Goal: Check status: Check status

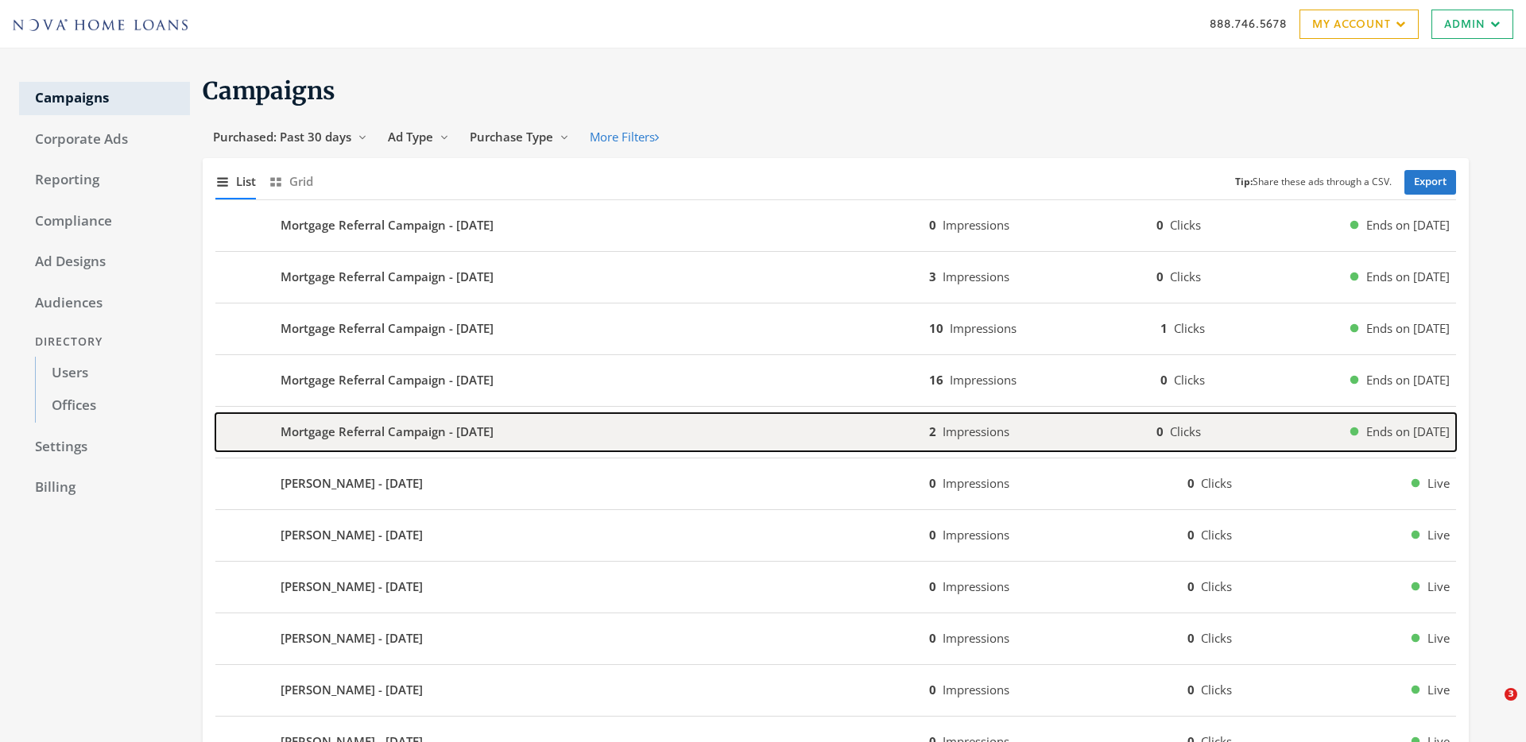
click at [432, 432] on b "Mortgage Referral Campaign - [DATE]" at bounding box center [387, 432] width 213 height 18
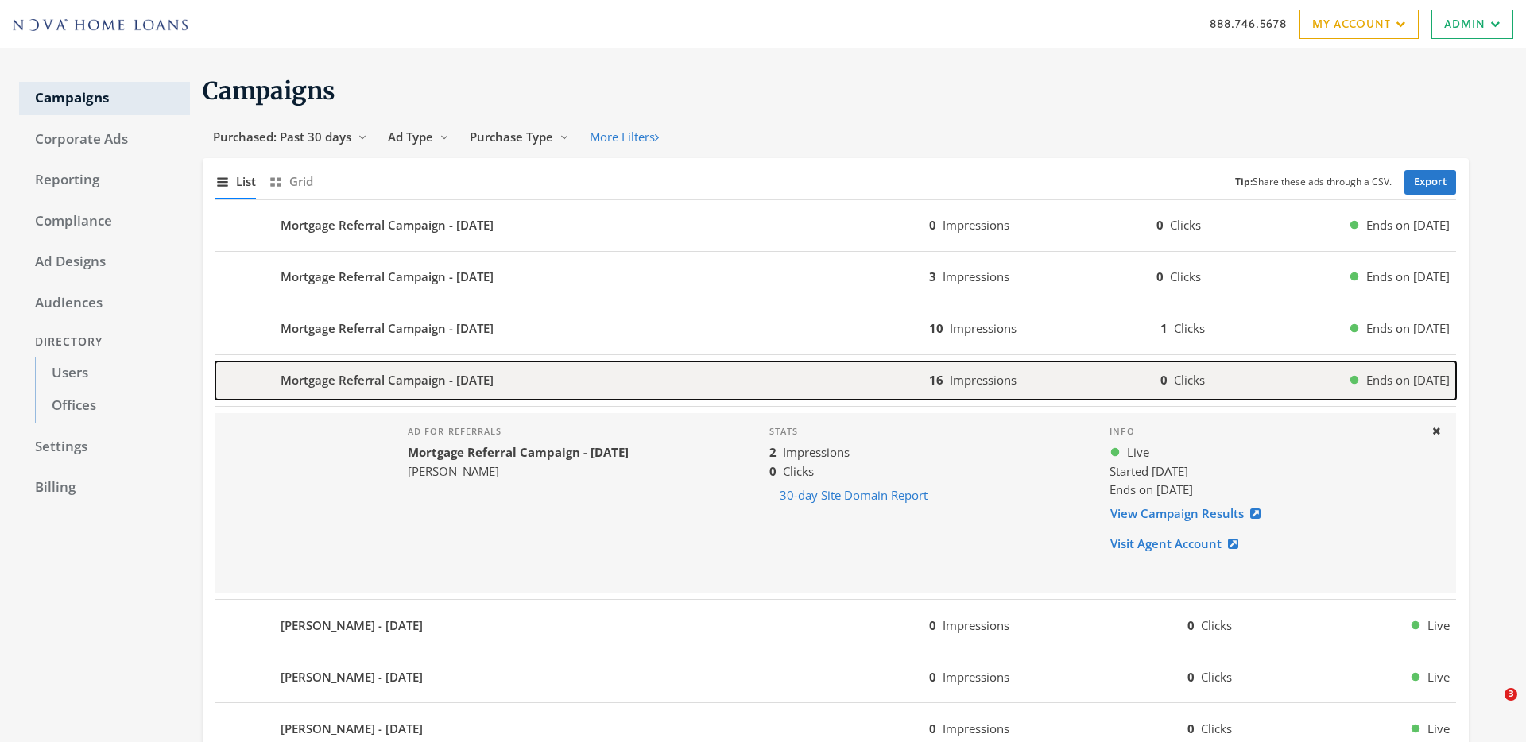
click at [591, 372] on div "Mortgage Referral Campaign - [DATE]" at bounding box center [572, 381] width 714 height 38
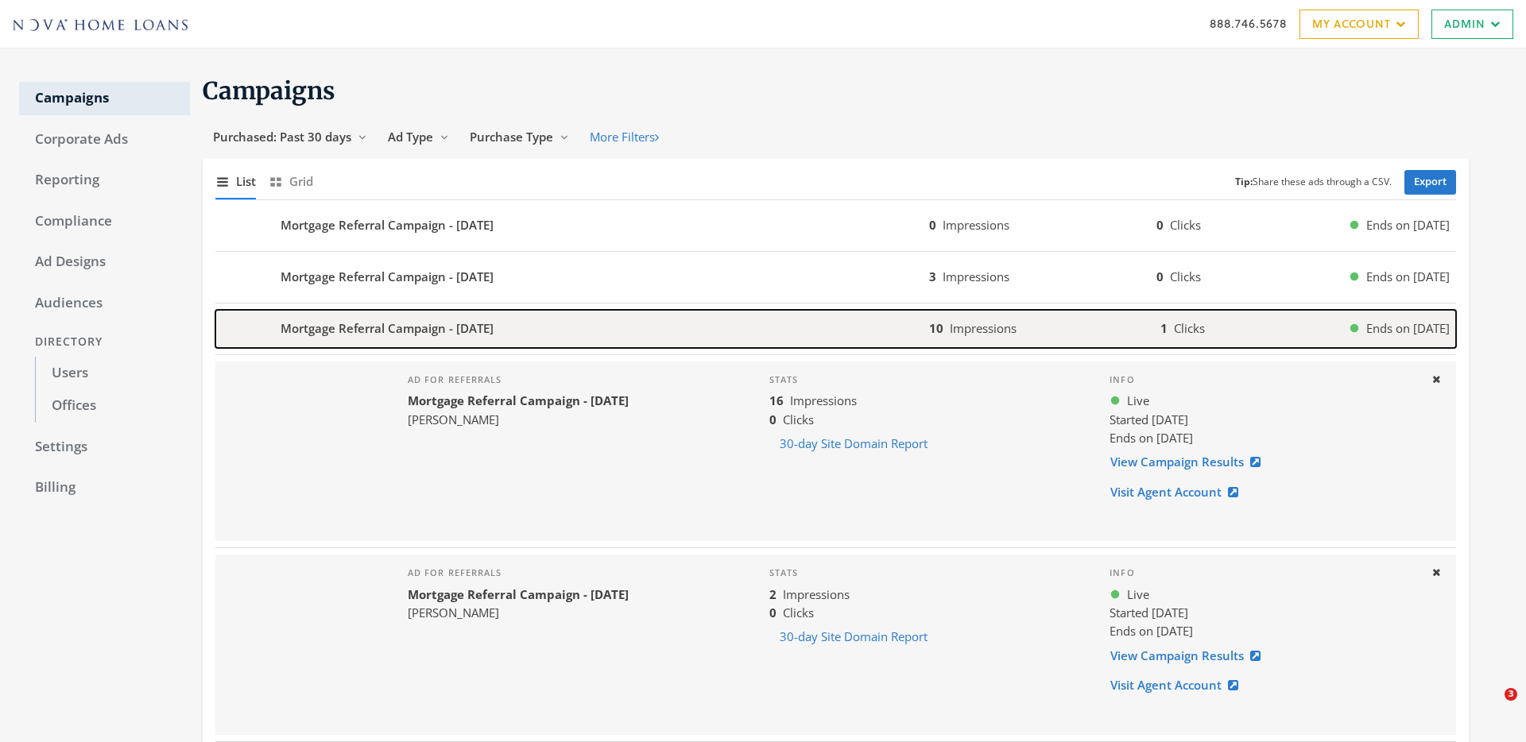
click at [902, 337] on div "Mortgage Referral Campaign - [DATE]" at bounding box center [572, 329] width 714 height 38
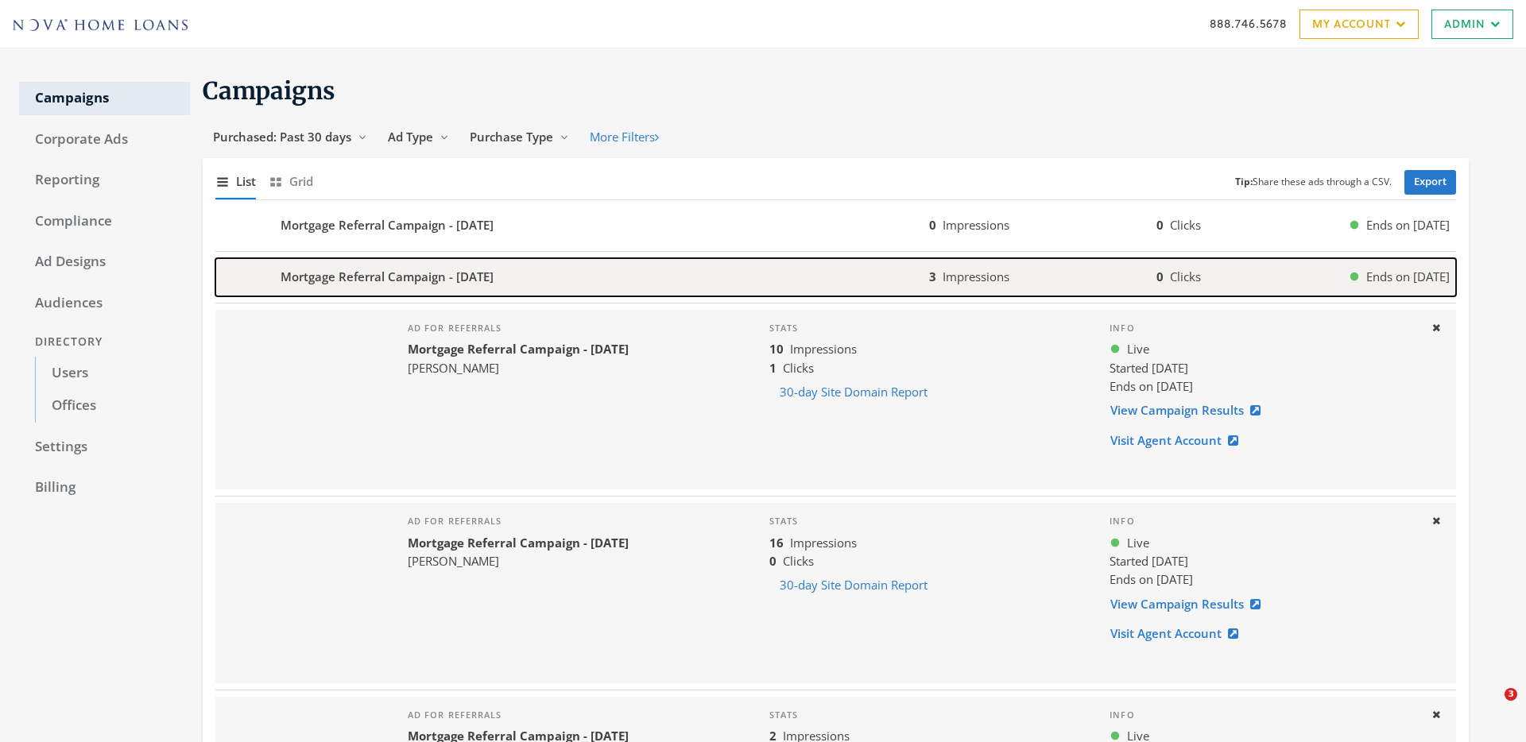
click at [914, 282] on div "Mortgage Referral Campaign - [DATE]" at bounding box center [572, 277] width 714 height 38
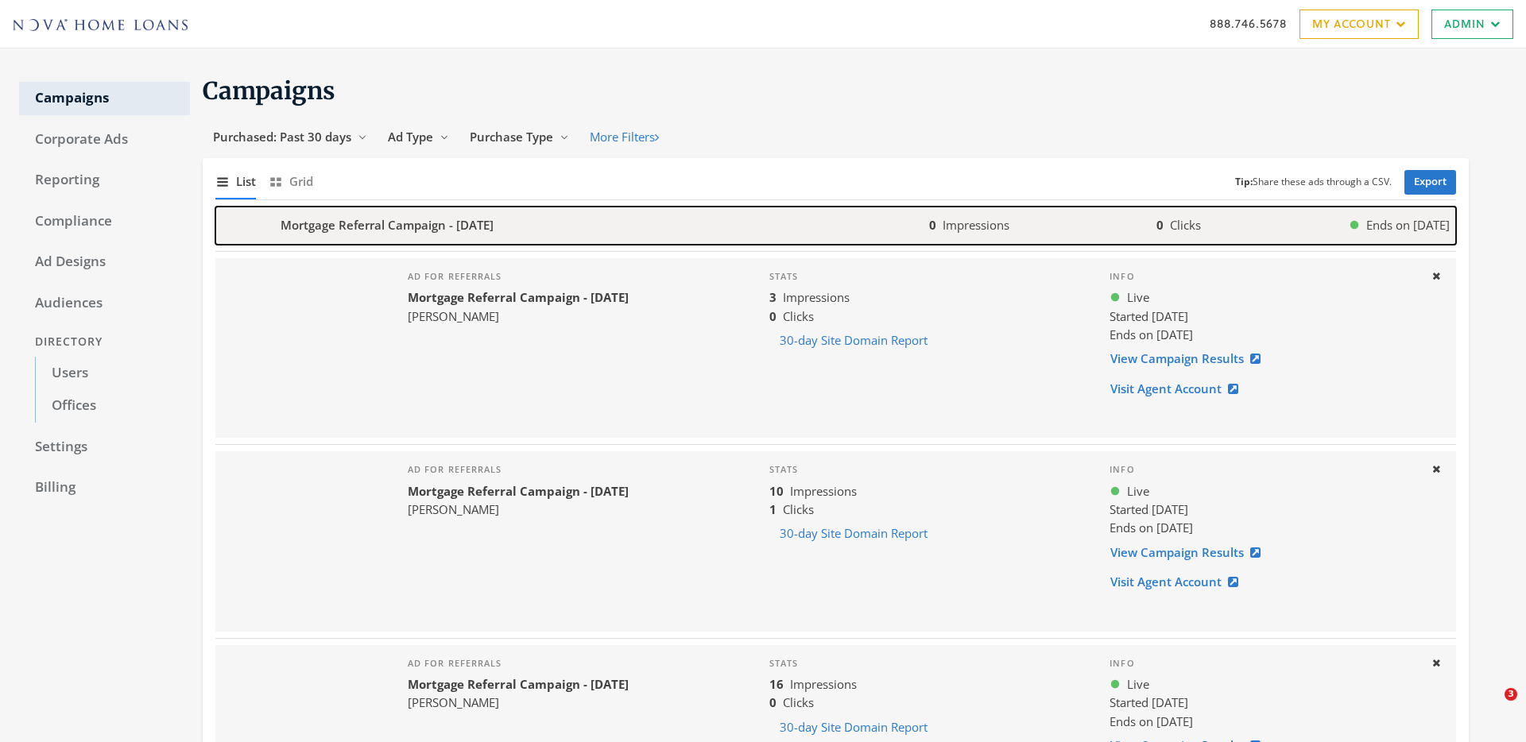
click at [818, 235] on div "Mortgage Referral Campaign - [DATE]" at bounding box center [572, 226] width 714 height 38
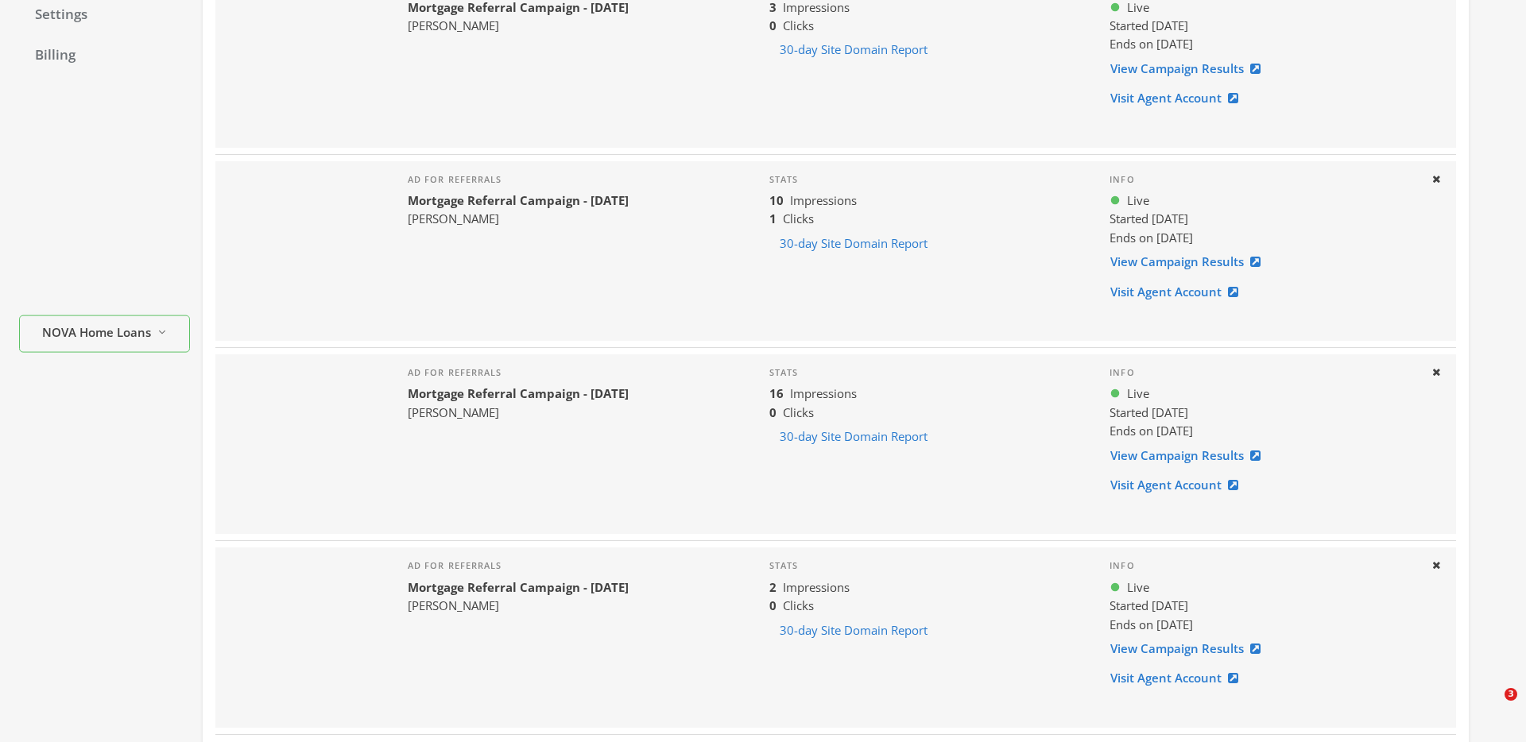
scroll to position [432, 0]
drag, startPoint x: 1157, startPoint y: 300, endPoint x: 811, endPoint y: 10, distance: 452.4
click at [0, 0] on div "Campaigns Corporate Ads Reporting Compliance Ad Designs Audiences Directory Use…" at bounding box center [763, 713] width 1526 height 2192
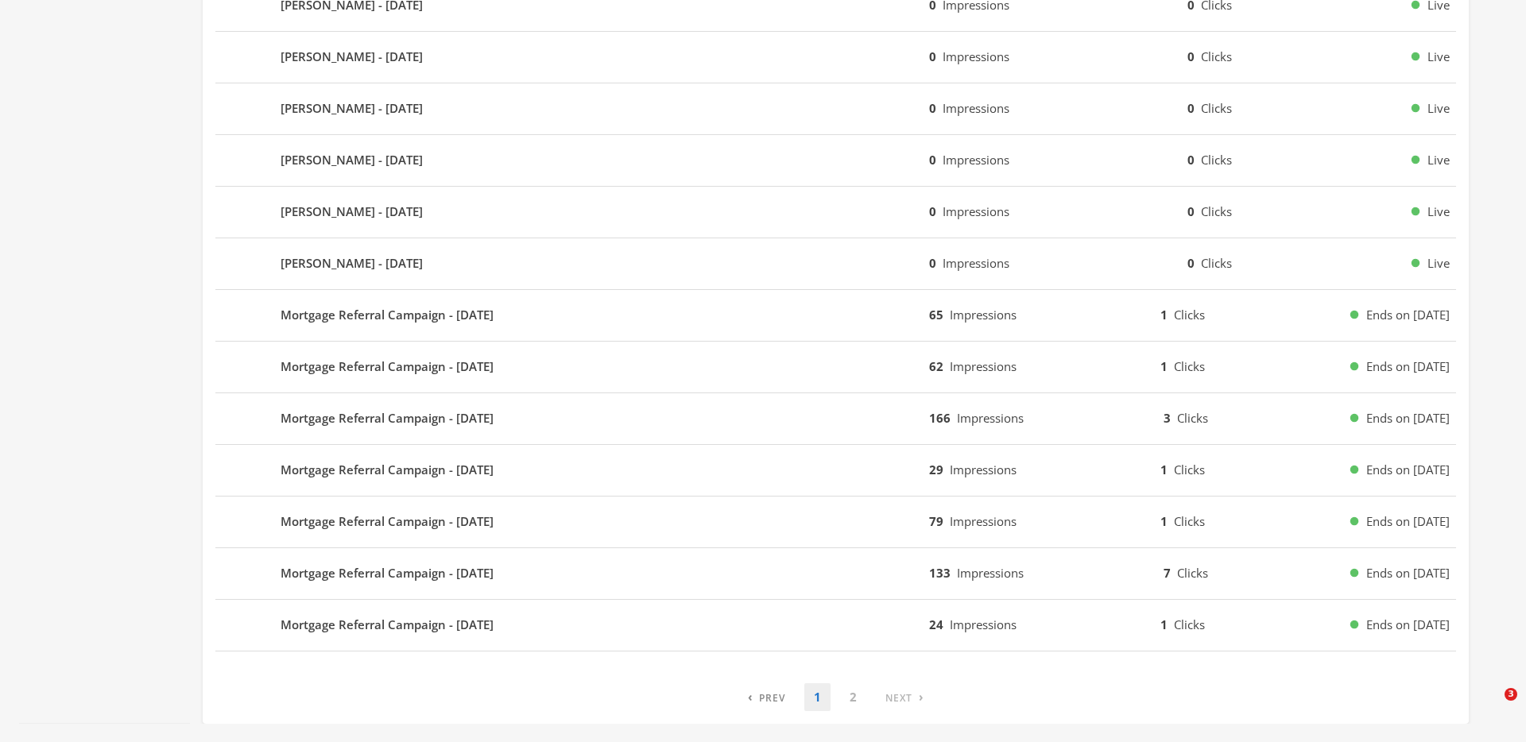
scroll to position [1502, 0]
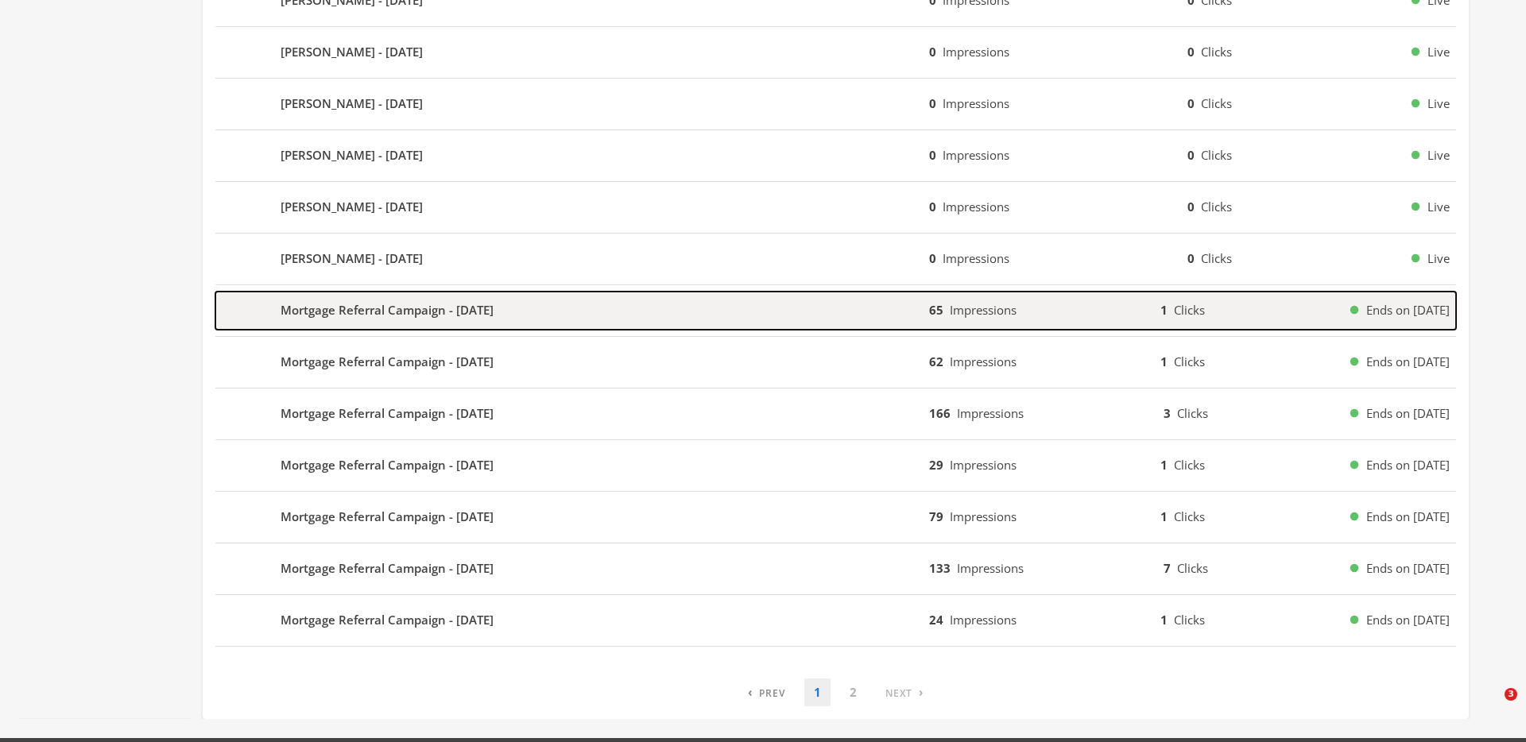
click at [480, 312] on b "Mortgage Referral Campaign - [DATE]" at bounding box center [387, 310] width 213 height 18
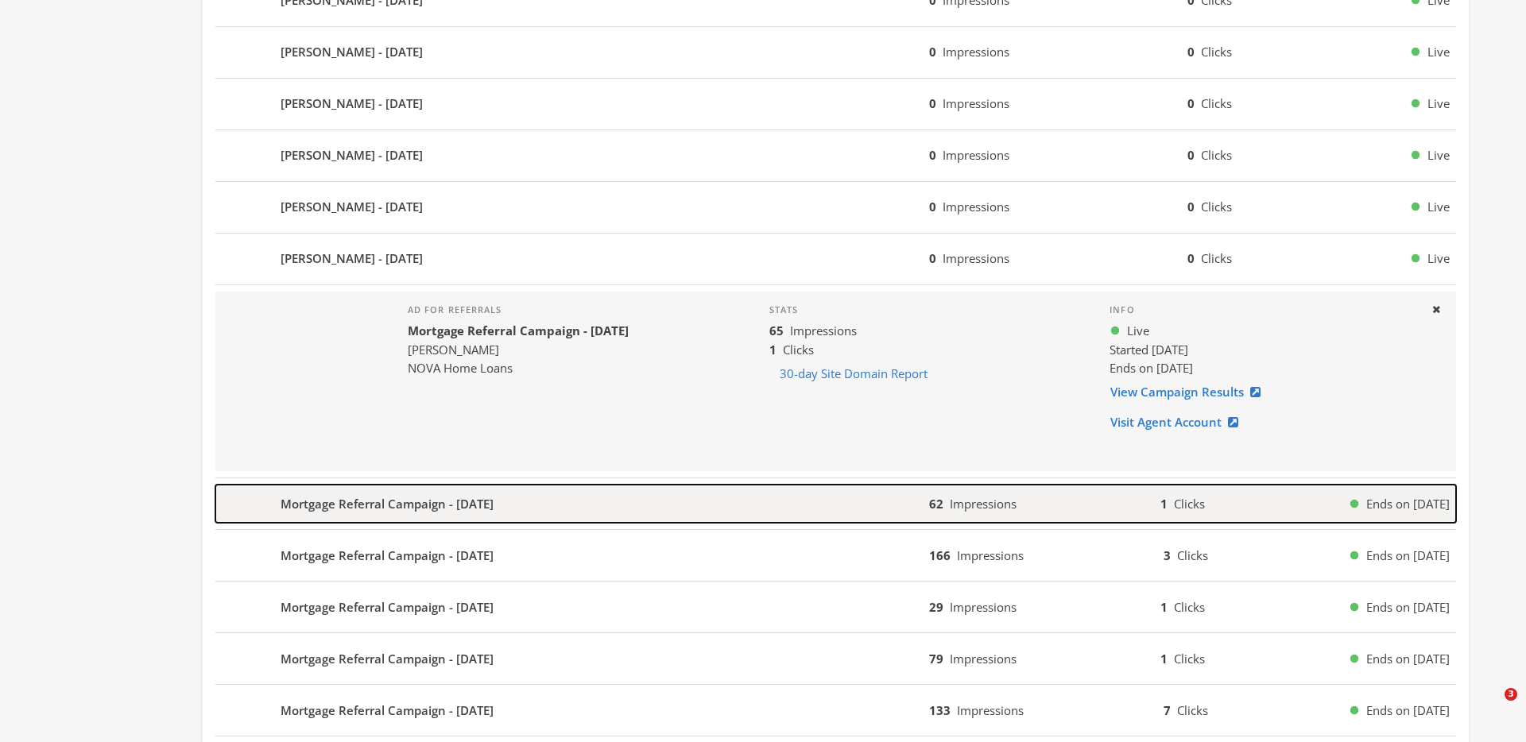
click at [807, 494] on div "Mortgage Referral Campaign - [DATE]" at bounding box center [572, 504] width 714 height 38
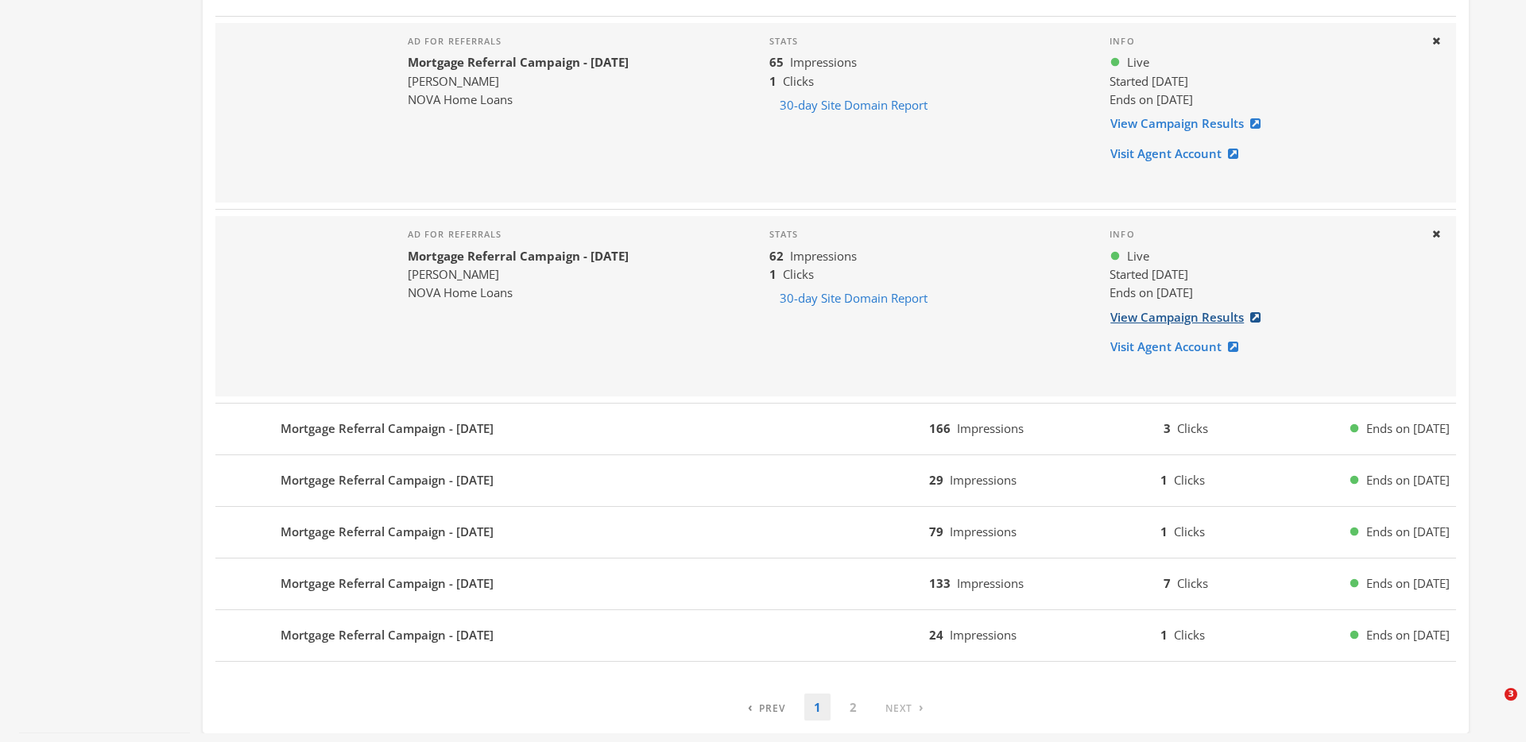
scroll to position [1783, 0]
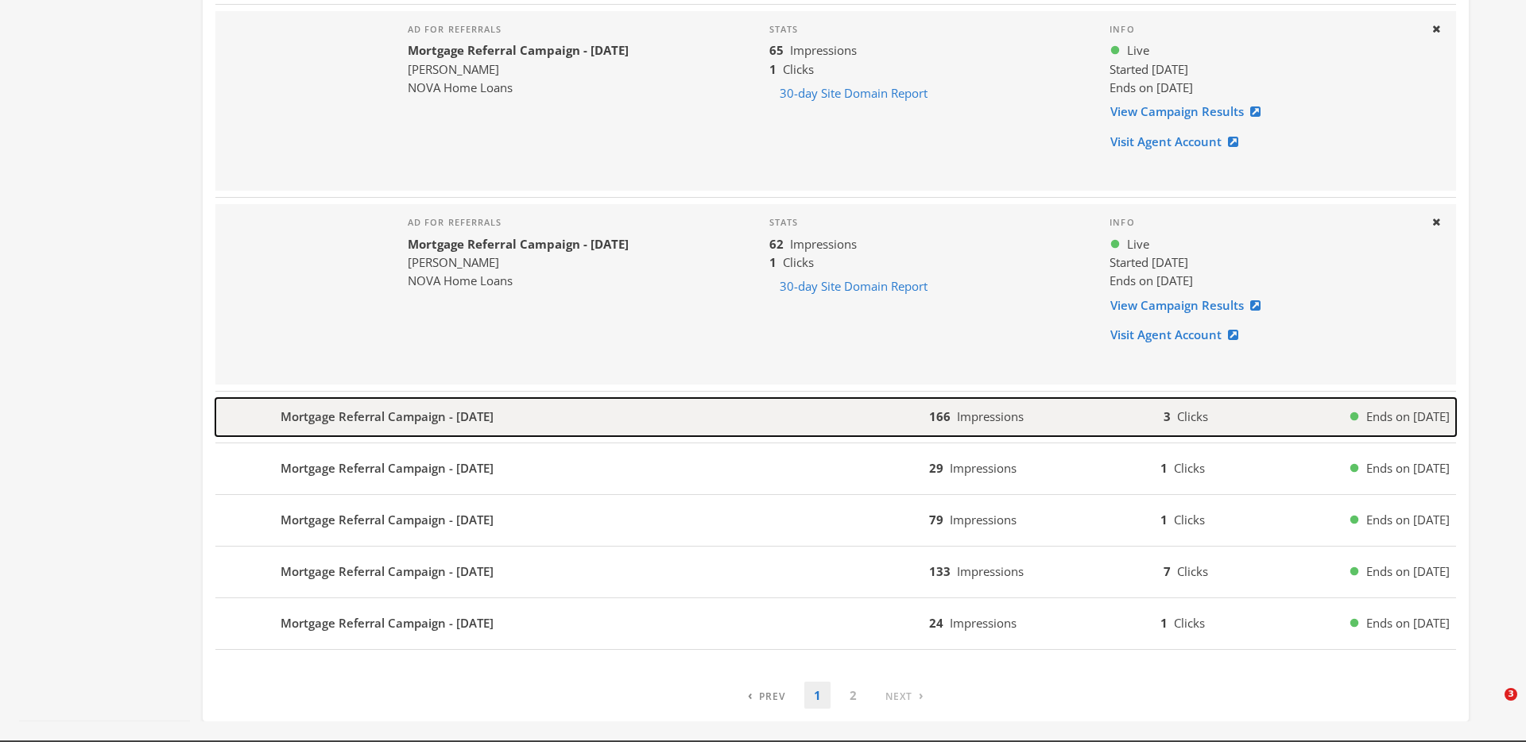
click at [965, 421] on span "Impressions" at bounding box center [990, 417] width 67 height 16
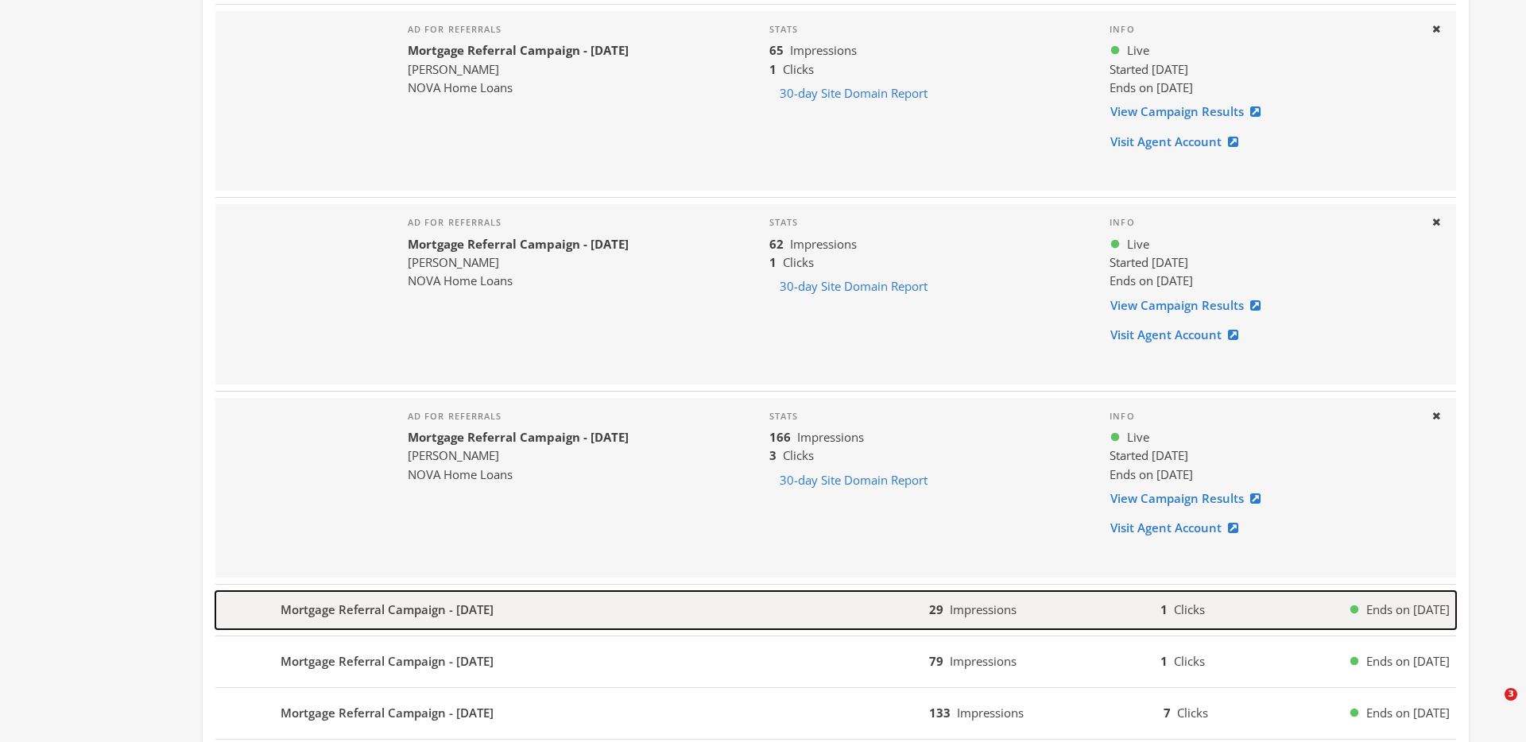
click at [1071, 605] on div "29 Impressions 1 Clicks Ends on [DATE]" at bounding box center [1192, 610] width 527 height 18
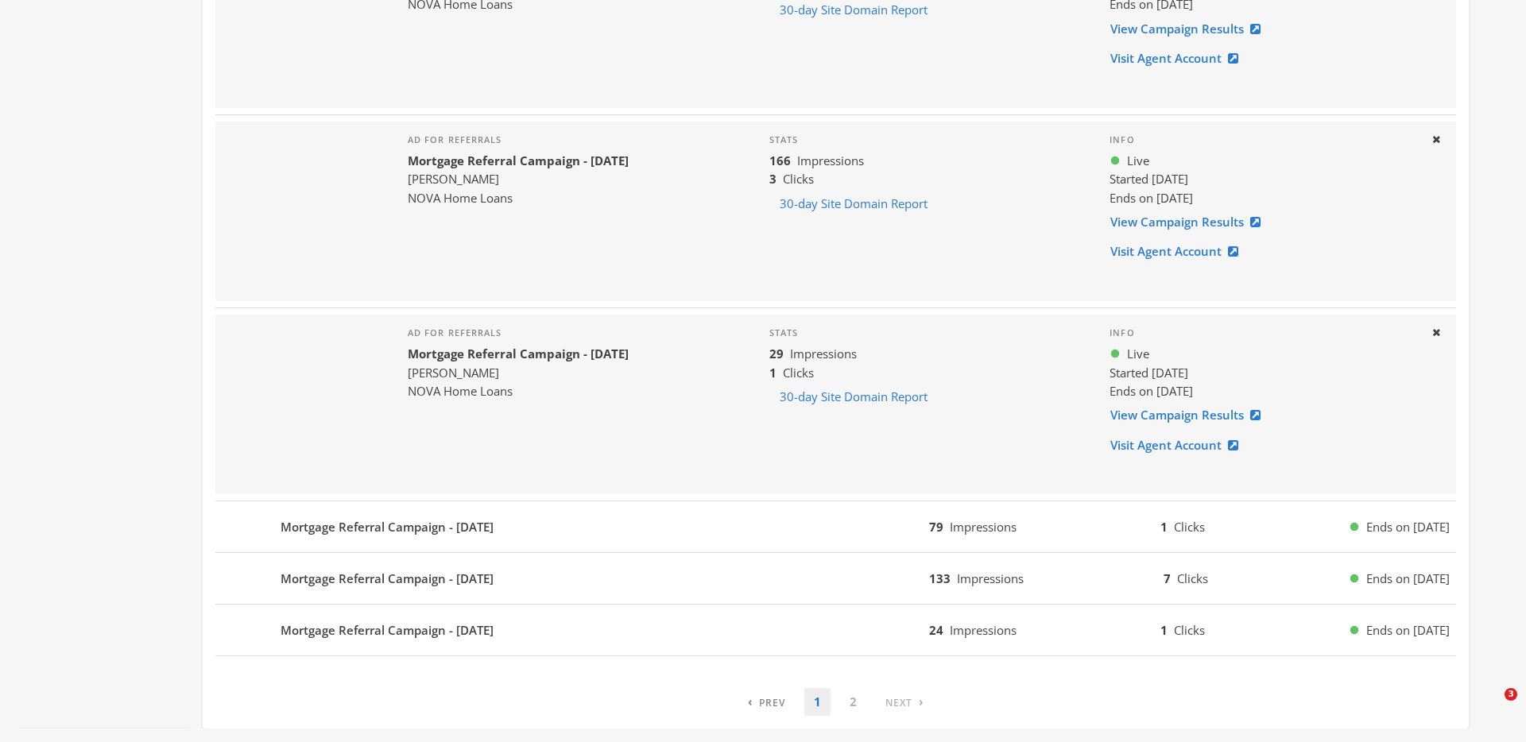
scroll to position [2062, 0]
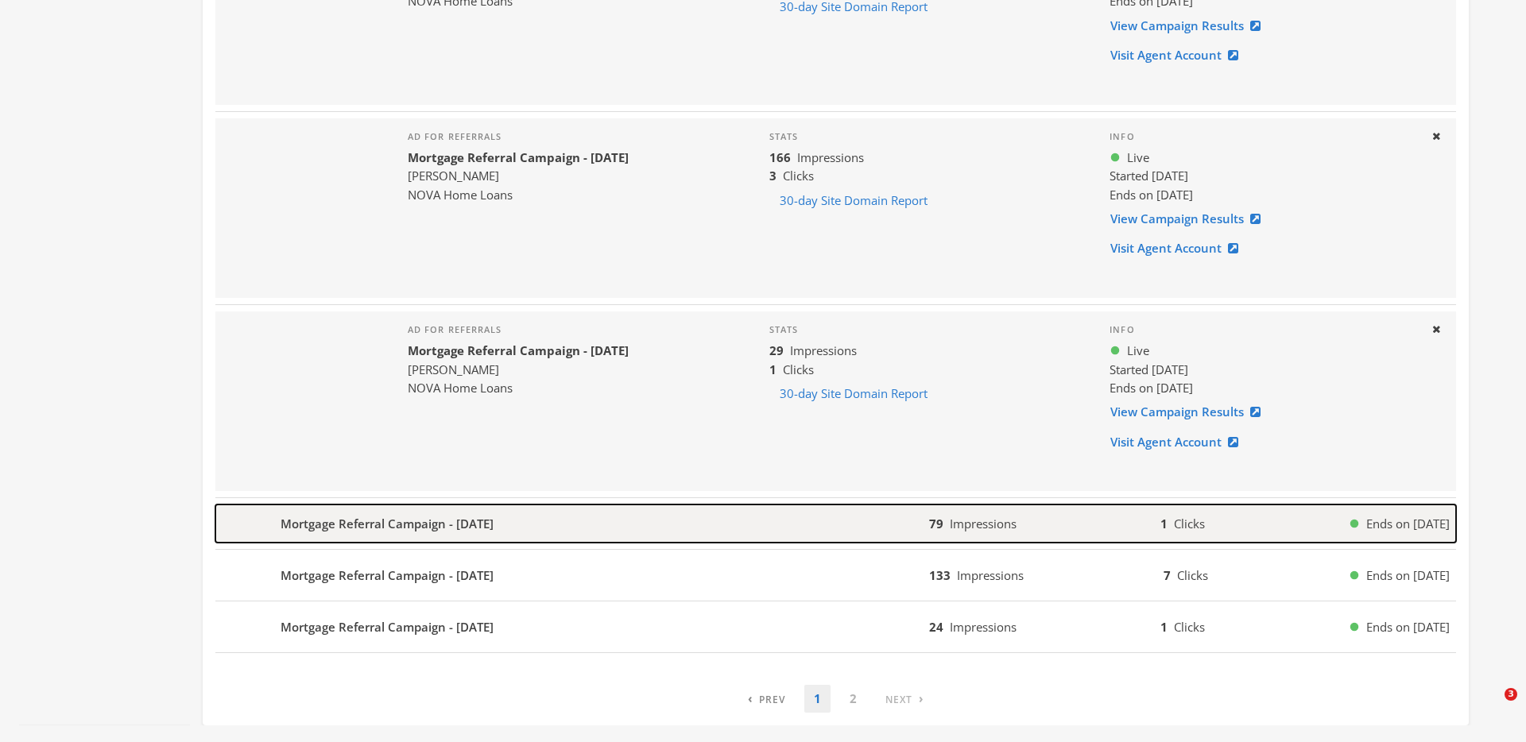
click at [1090, 535] on button "Mortgage Referral Campaign - [DATE] 79 Impressions 1 Clicks Ends on [DATE]" at bounding box center [835, 524] width 1241 height 38
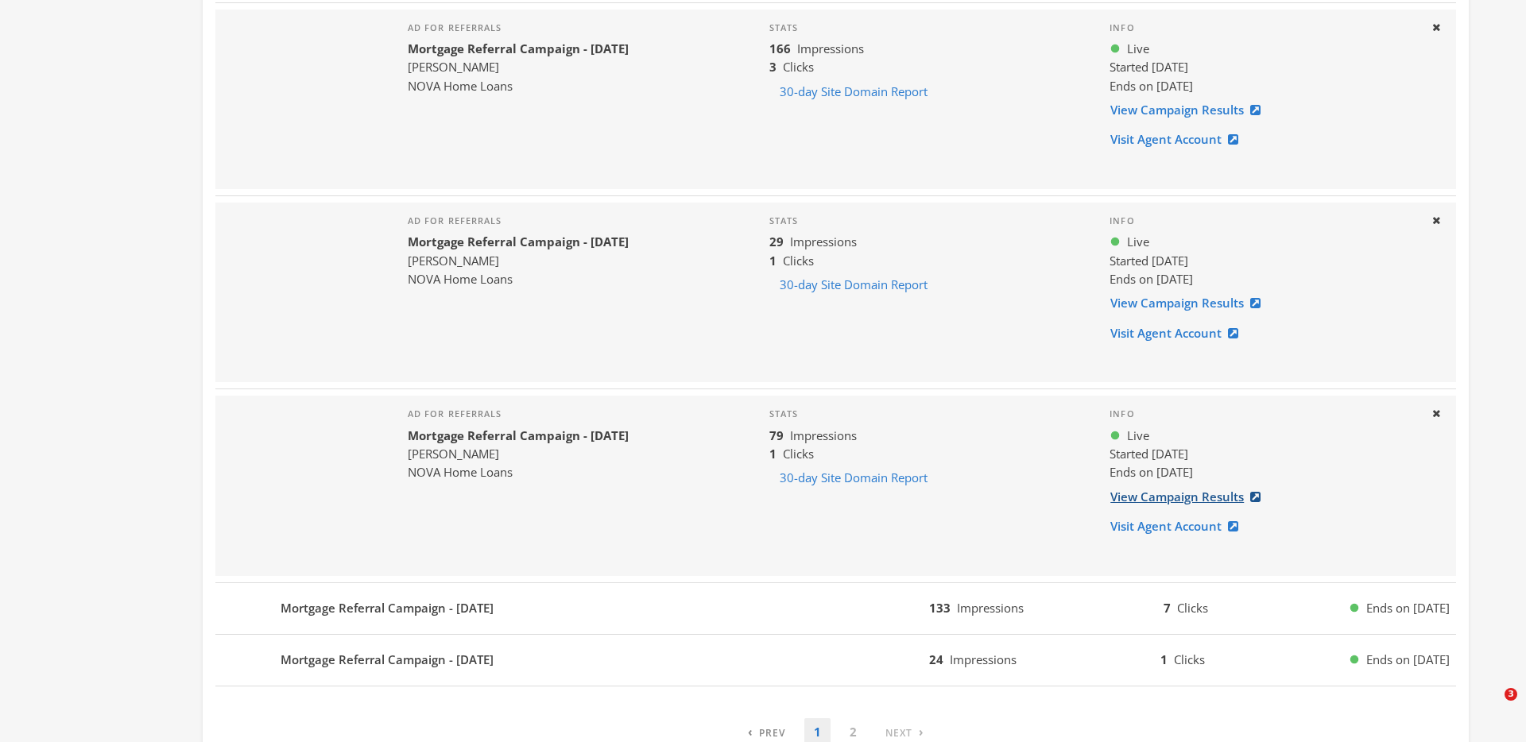
scroll to position [2255, 0]
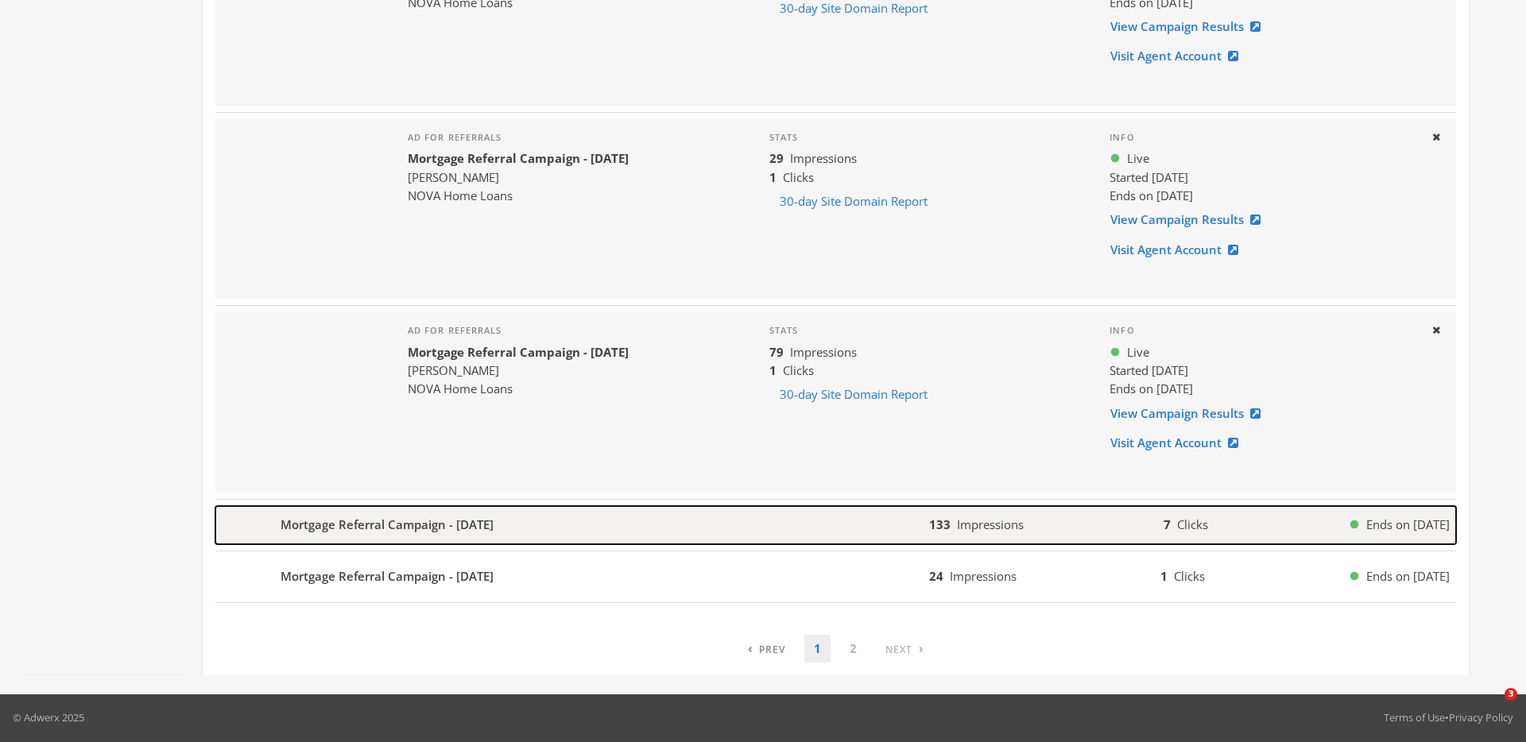
click at [1086, 516] on div "133 Impressions 7 Clicks Ends on [DATE]" at bounding box center [1192, 525] width 527 height 18
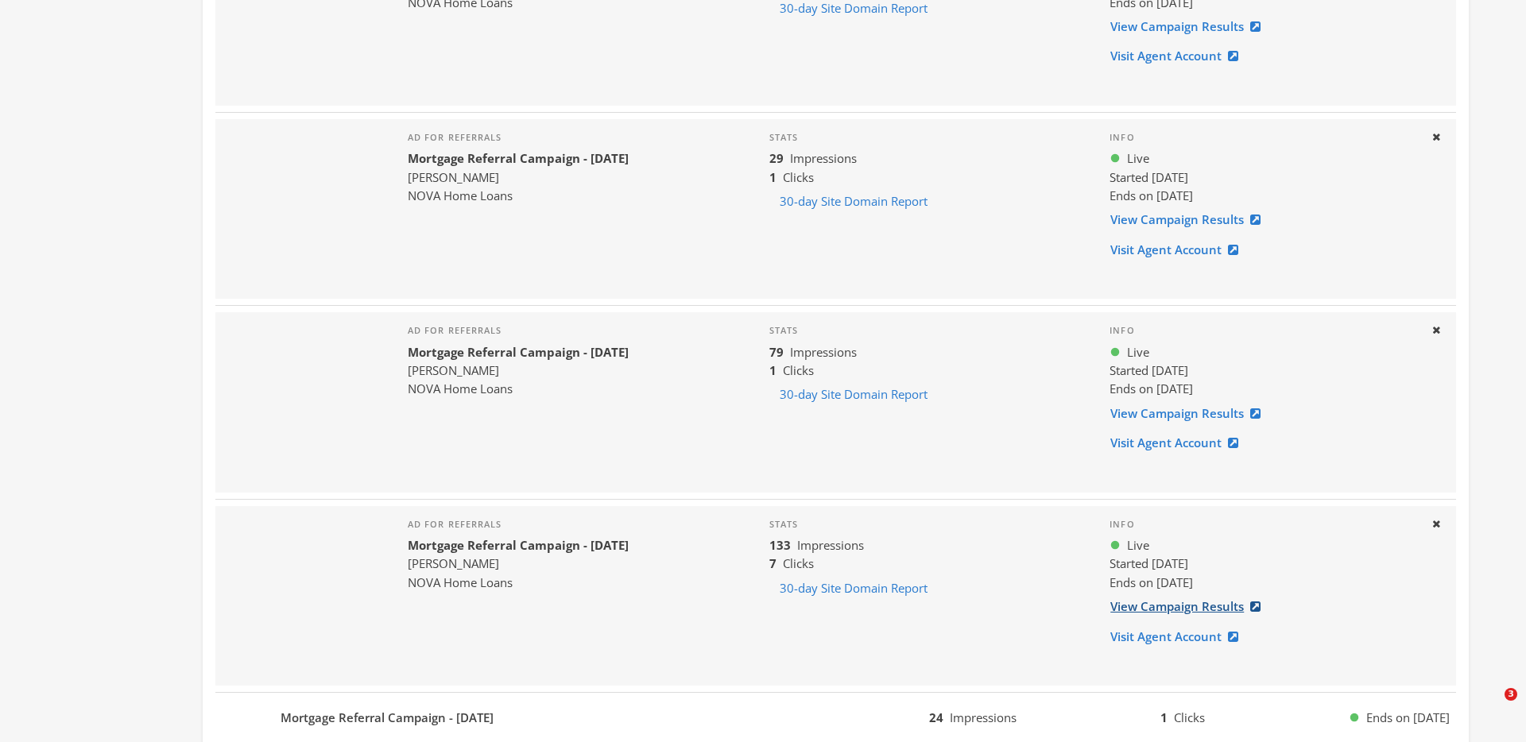
scroll to position [2396, 0]
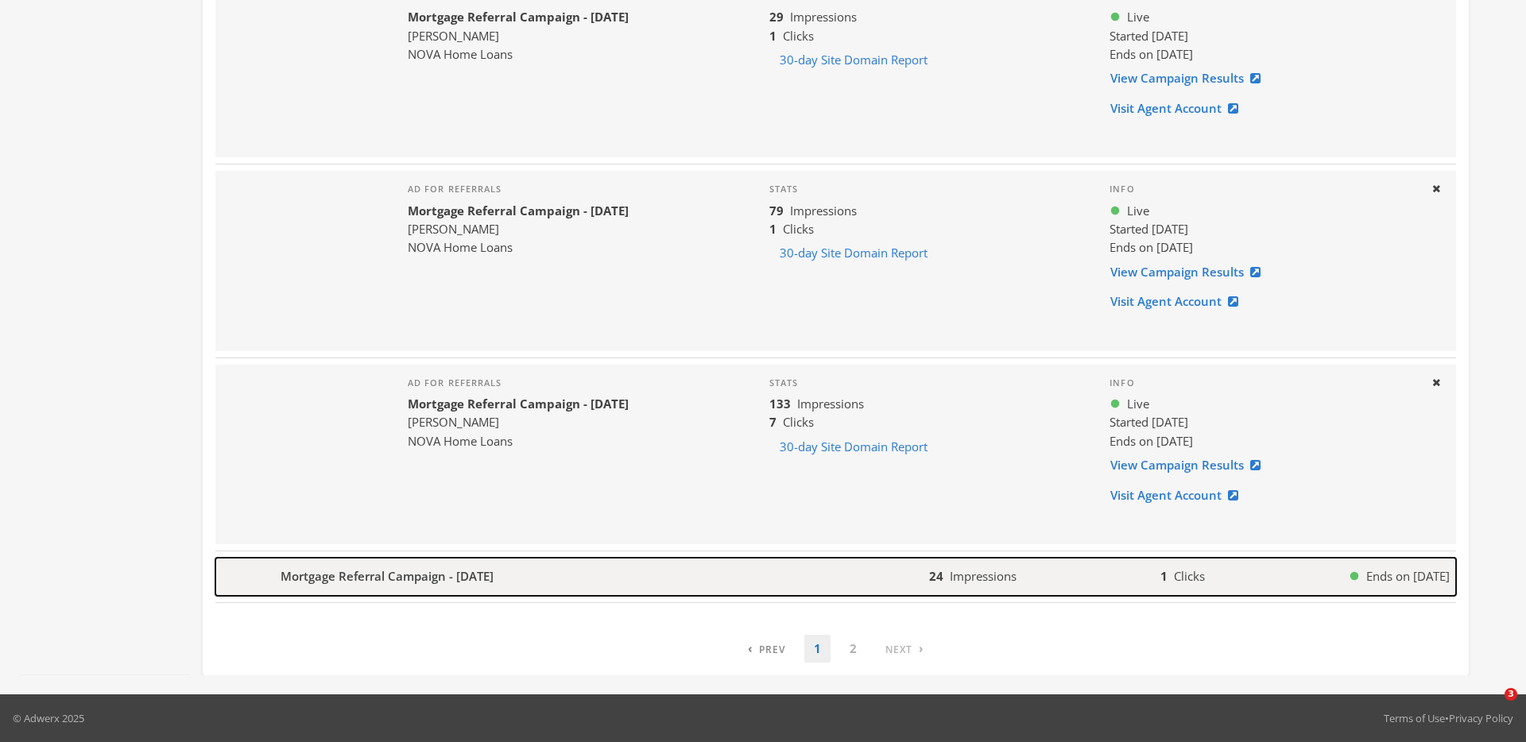
click at [1094, 573] on div "24 Impressions 1 Clicks Ends on [DATE]" at bounding box center [1192, 576] width 527 height 18
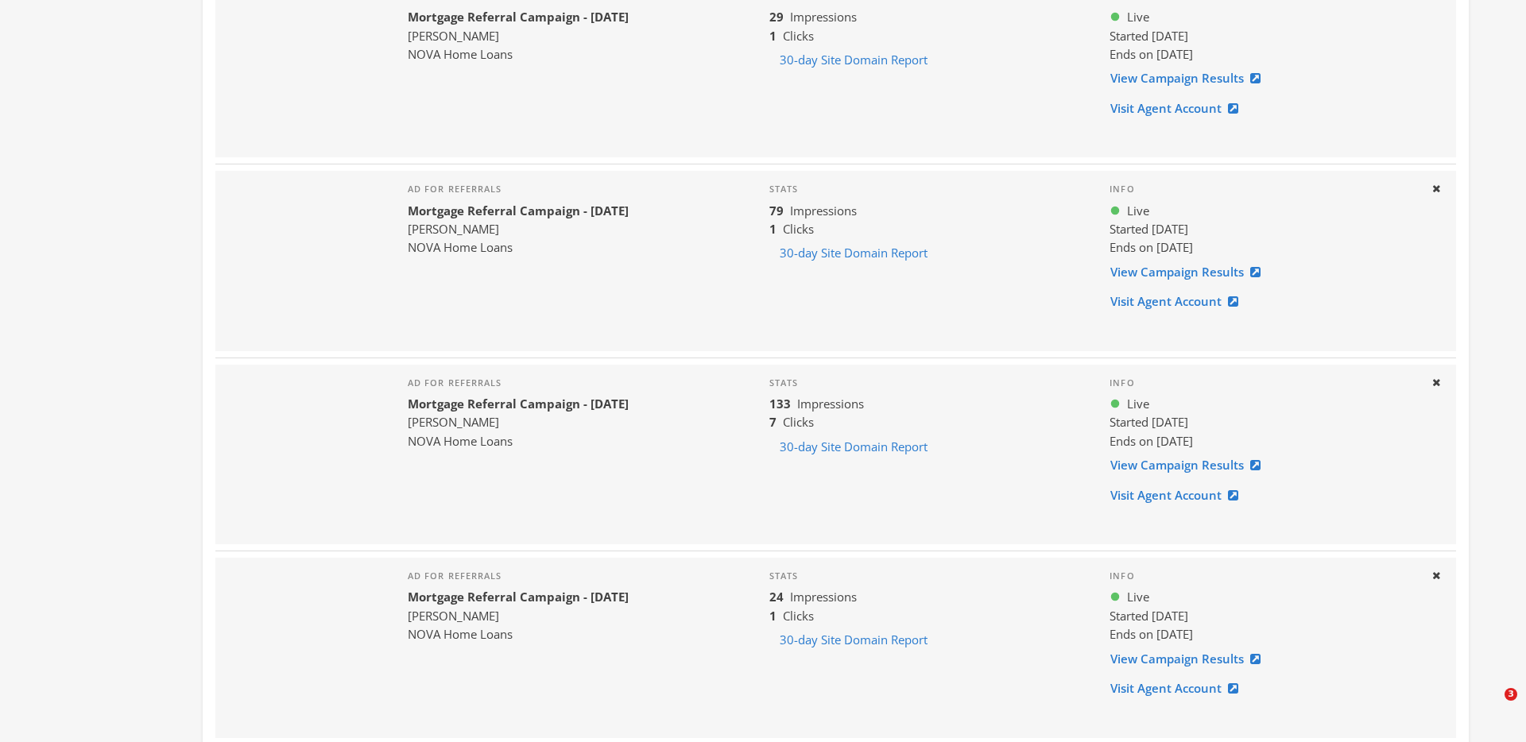
drag, startPoint x: 1151, startPoint y: 662, endPoint x: 777, endPoint y: 4, distance: 756.7
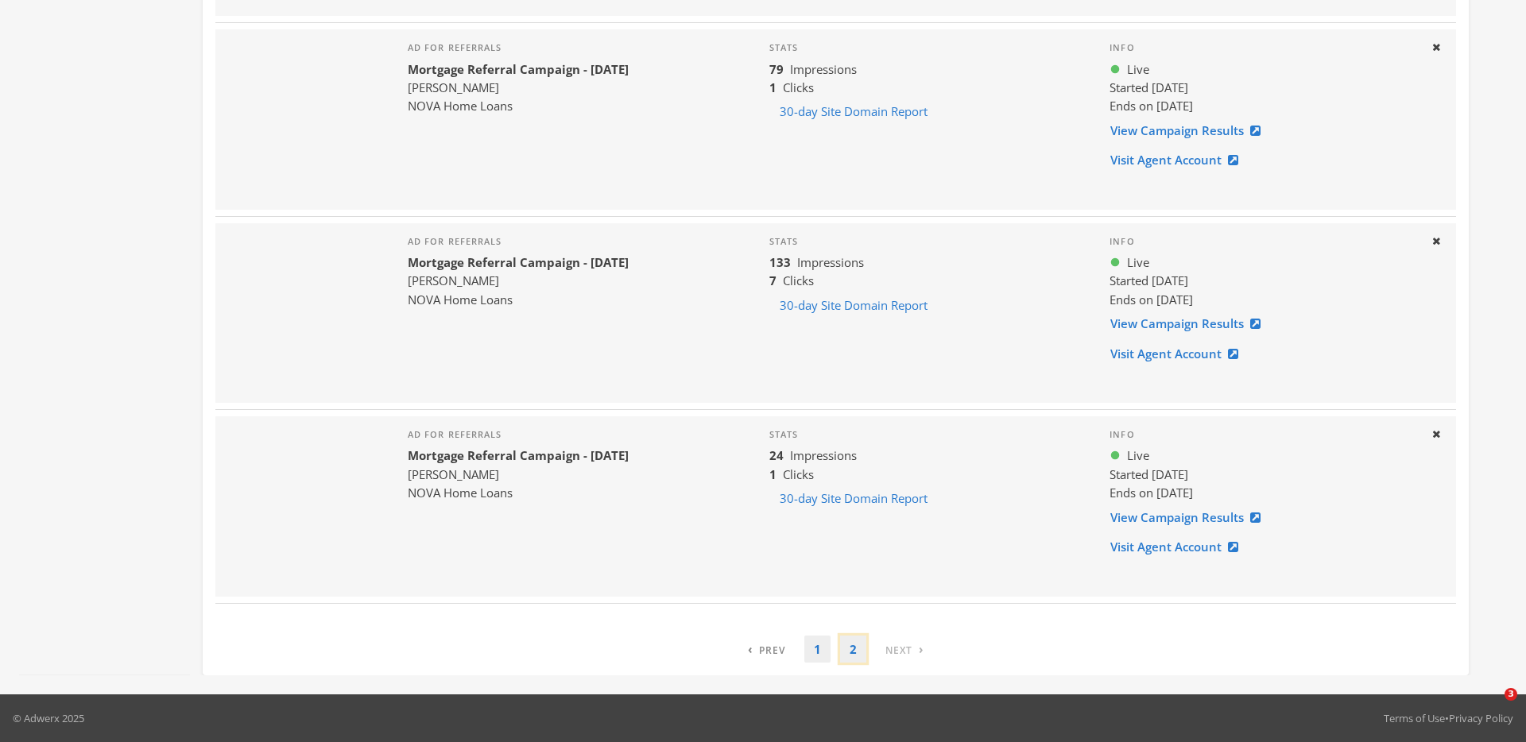
click at [854, 652] on link "2" at bounding box center [853, 650] width 26 height 28
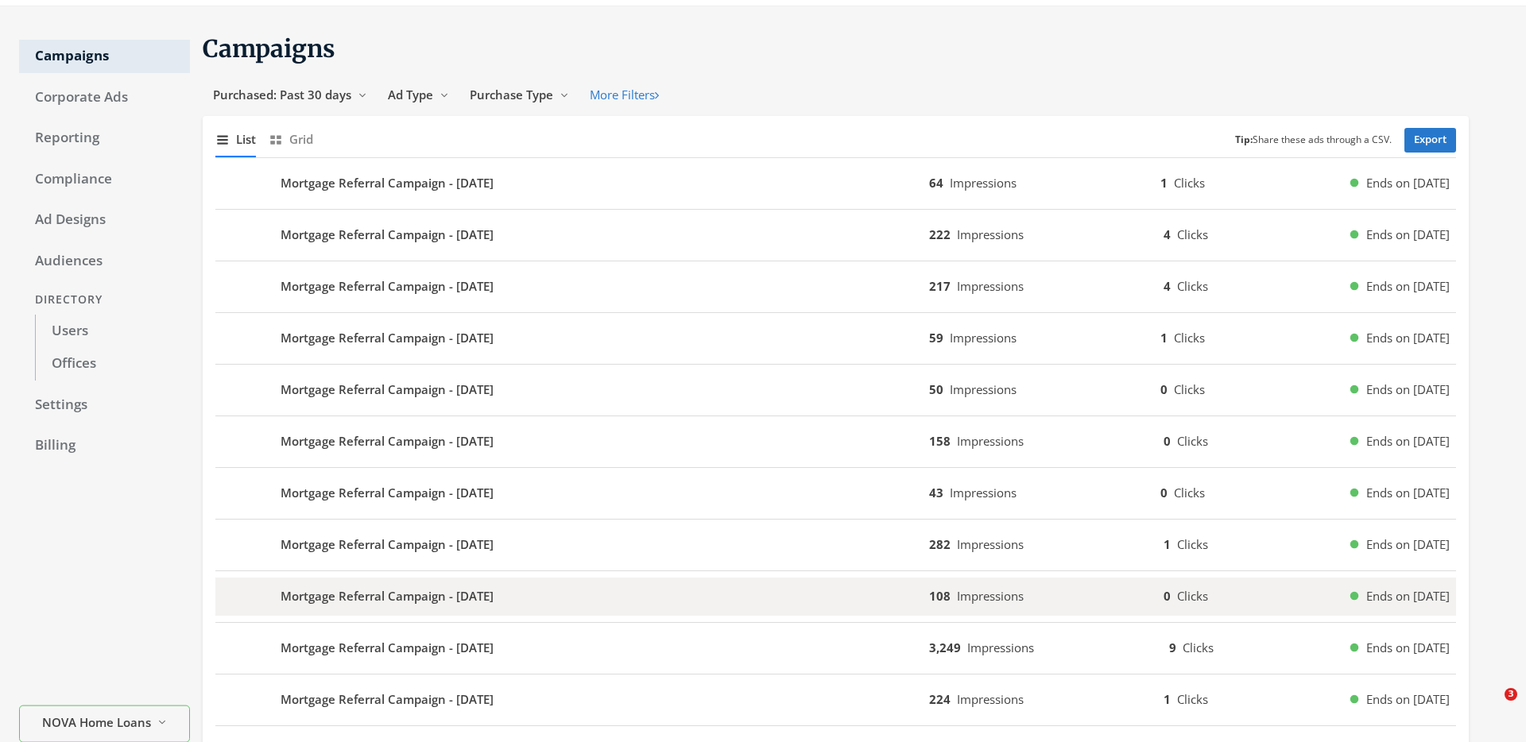
scroll to position [39, 0]
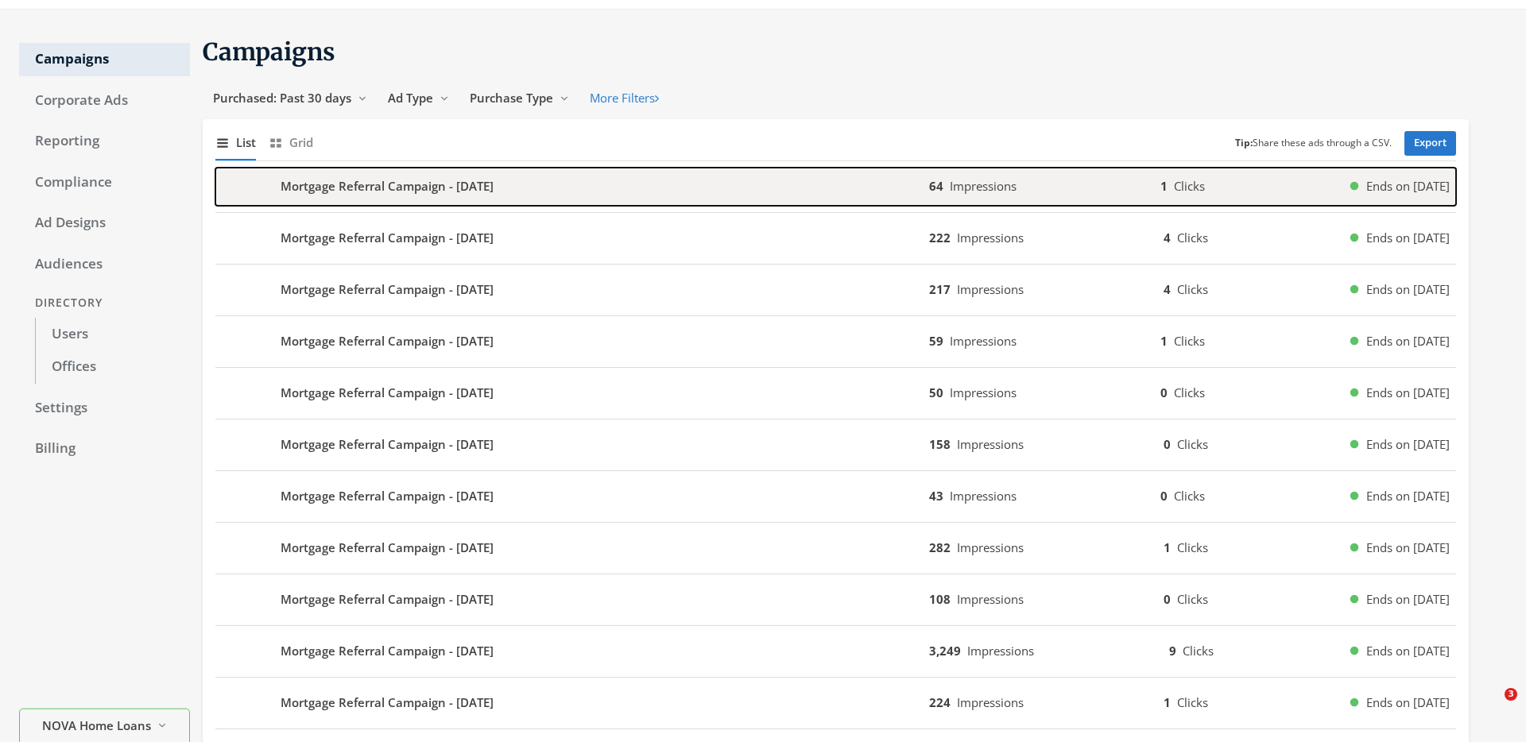
click at [428, 188] on b "Mortgage Referral Campaign - [DATE]" at bounding box center [387, 186] width 213 height 18
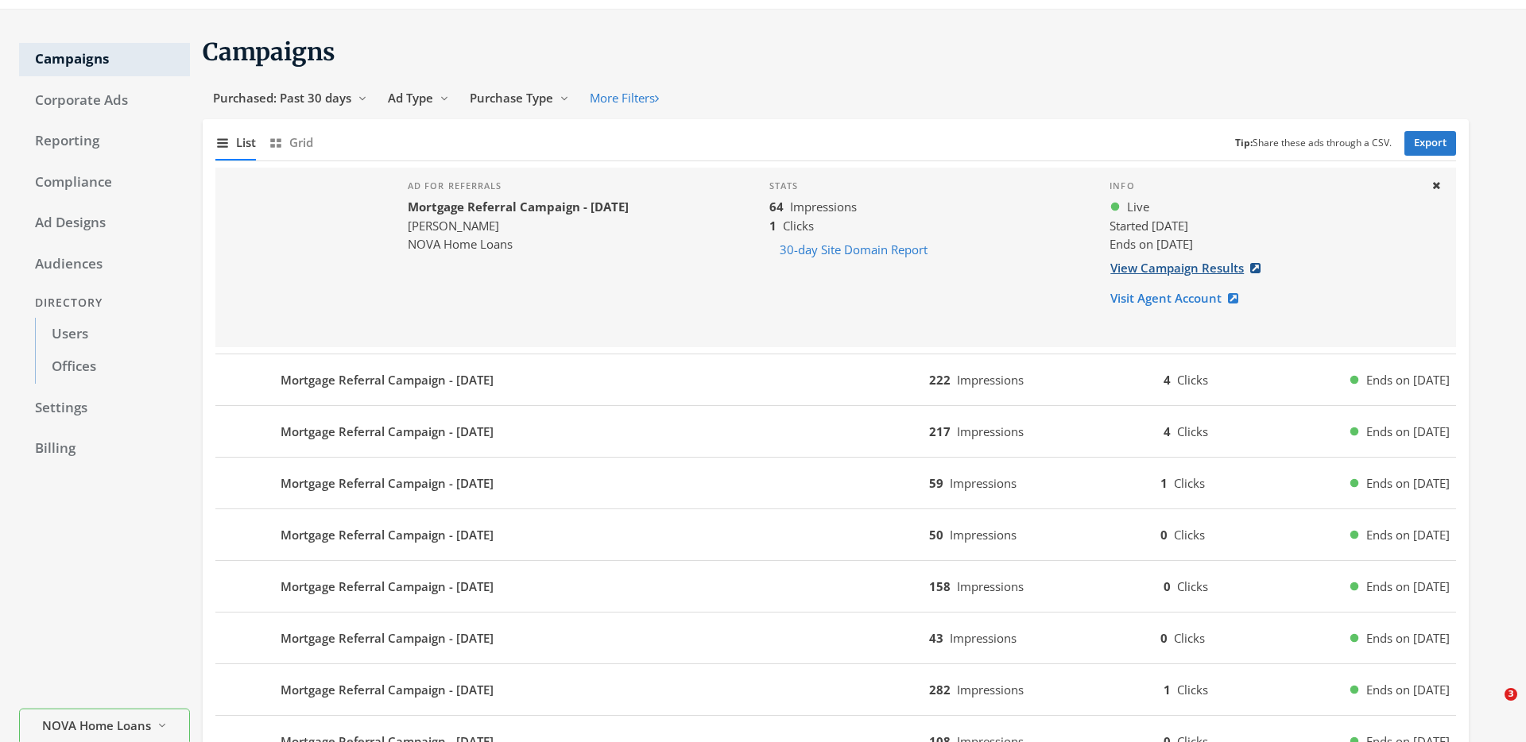
click at [1209, 272] on link "View Campaign Results" at bounding box center [1189, 268] width 161 height 29
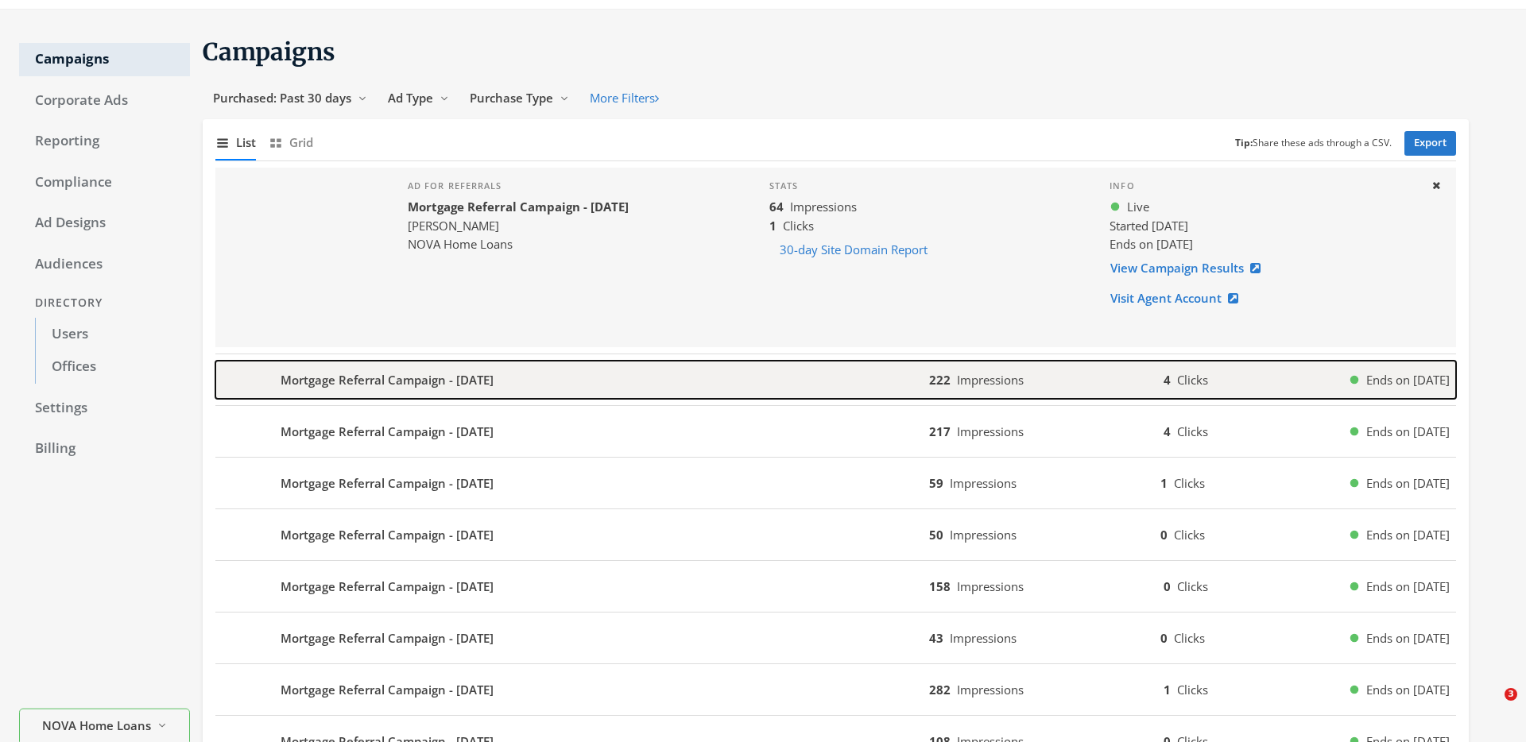
click at [672, 385] on div "Mortgage Referral Campaign - [DATE]" at bounding box center [572, 380] width 714 height 38
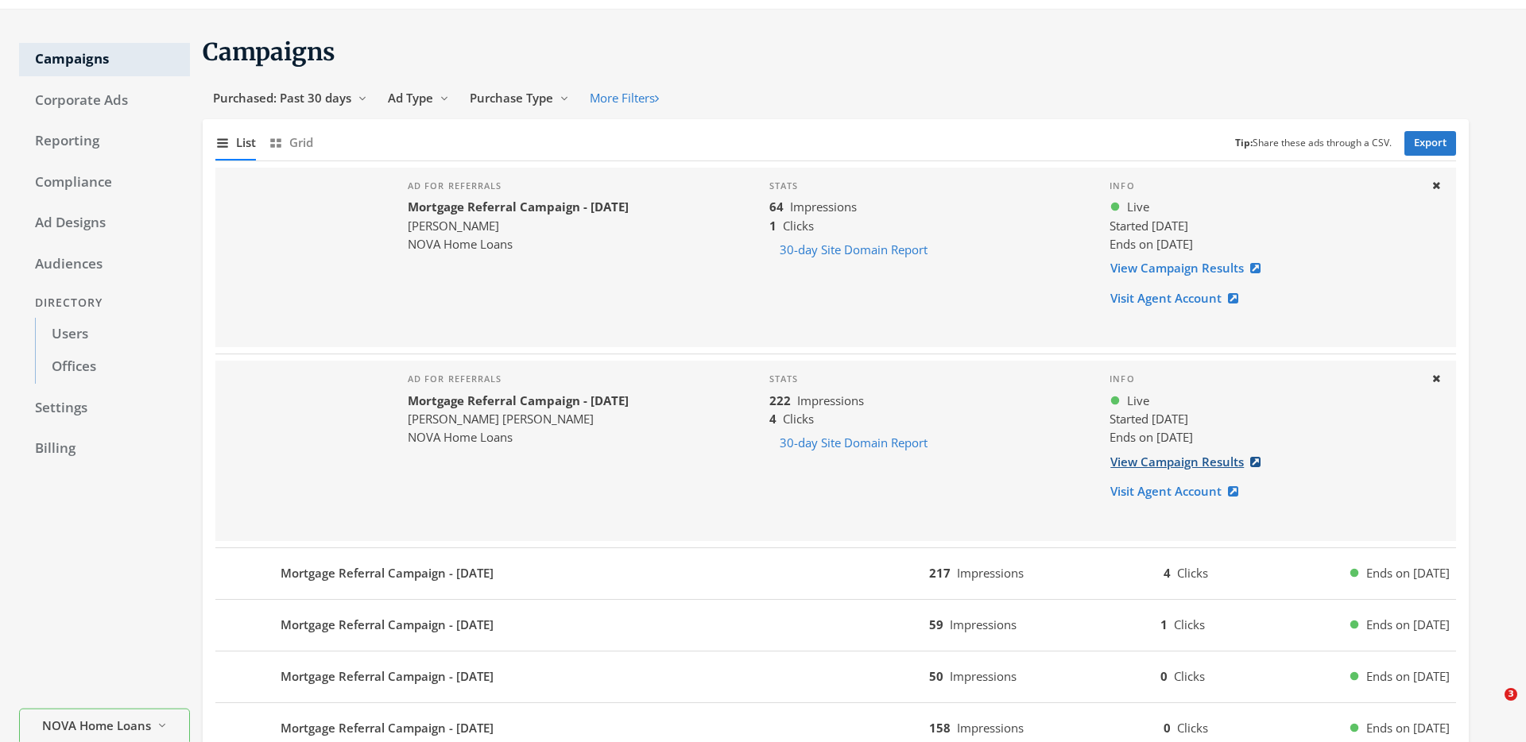
click at [1178, 464] on link "View Campaign Results" at bounding box center [1189, 461] width 161 height 29
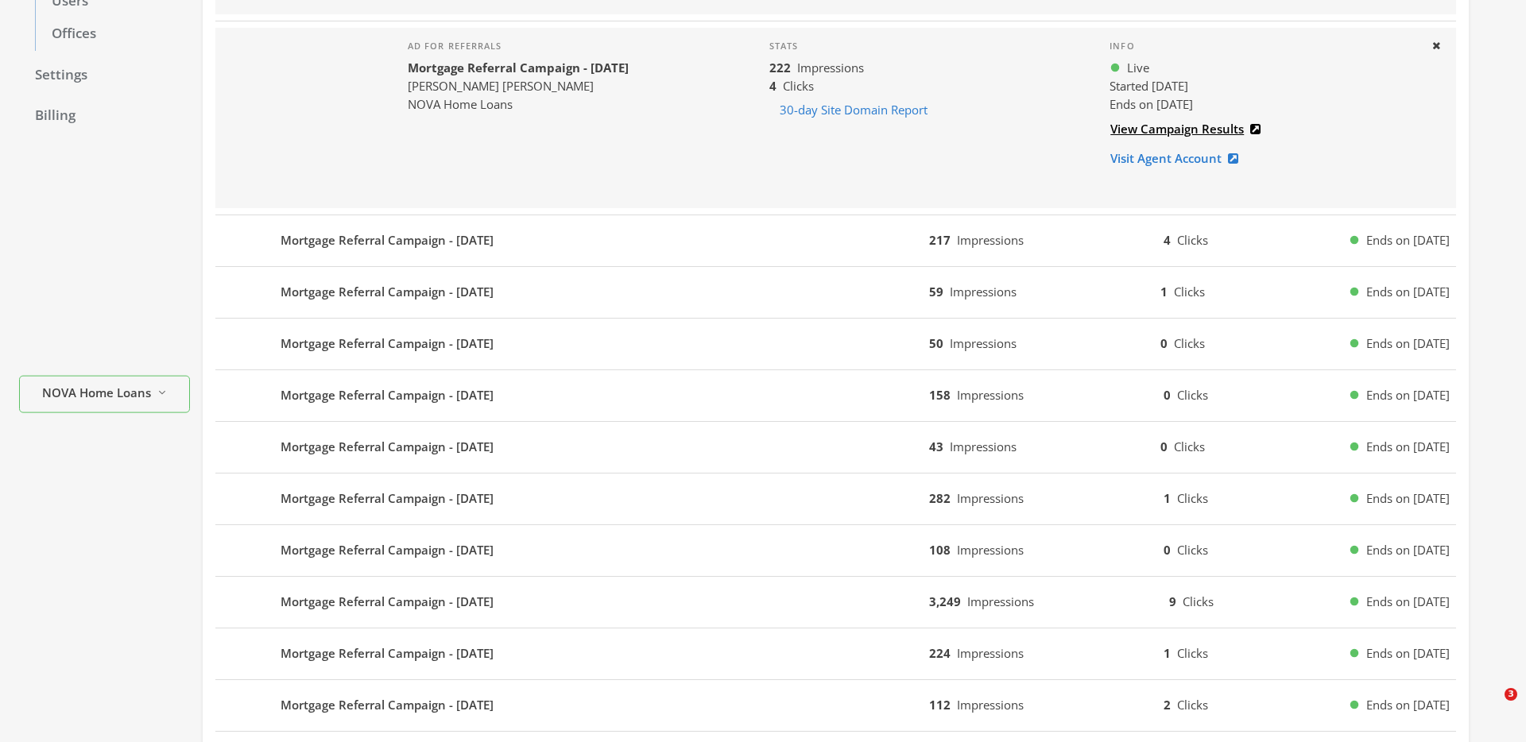
scroll to position [400, 0]
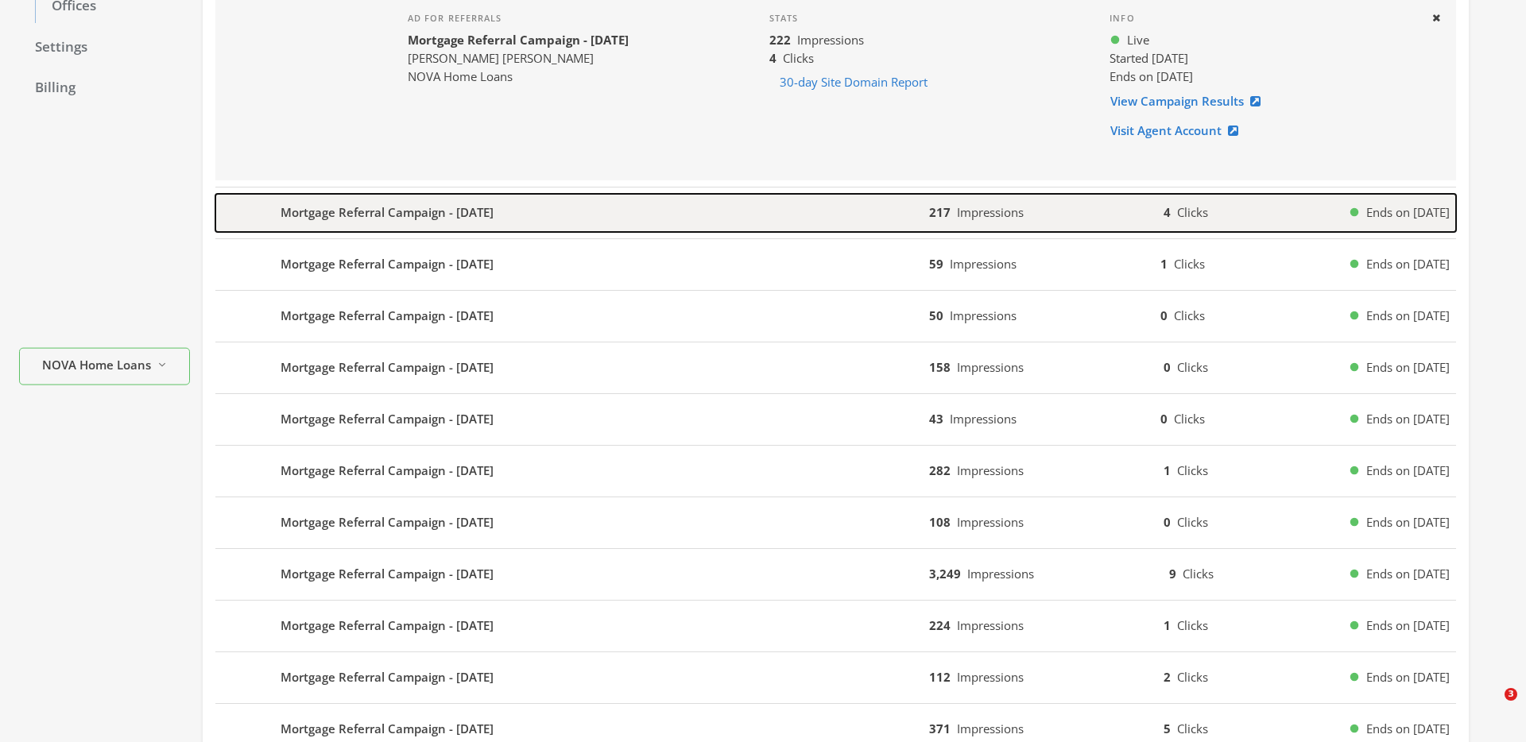
click at [992, 216] on span "Impressions" at bounding box center [990, 212] width 67 height 16
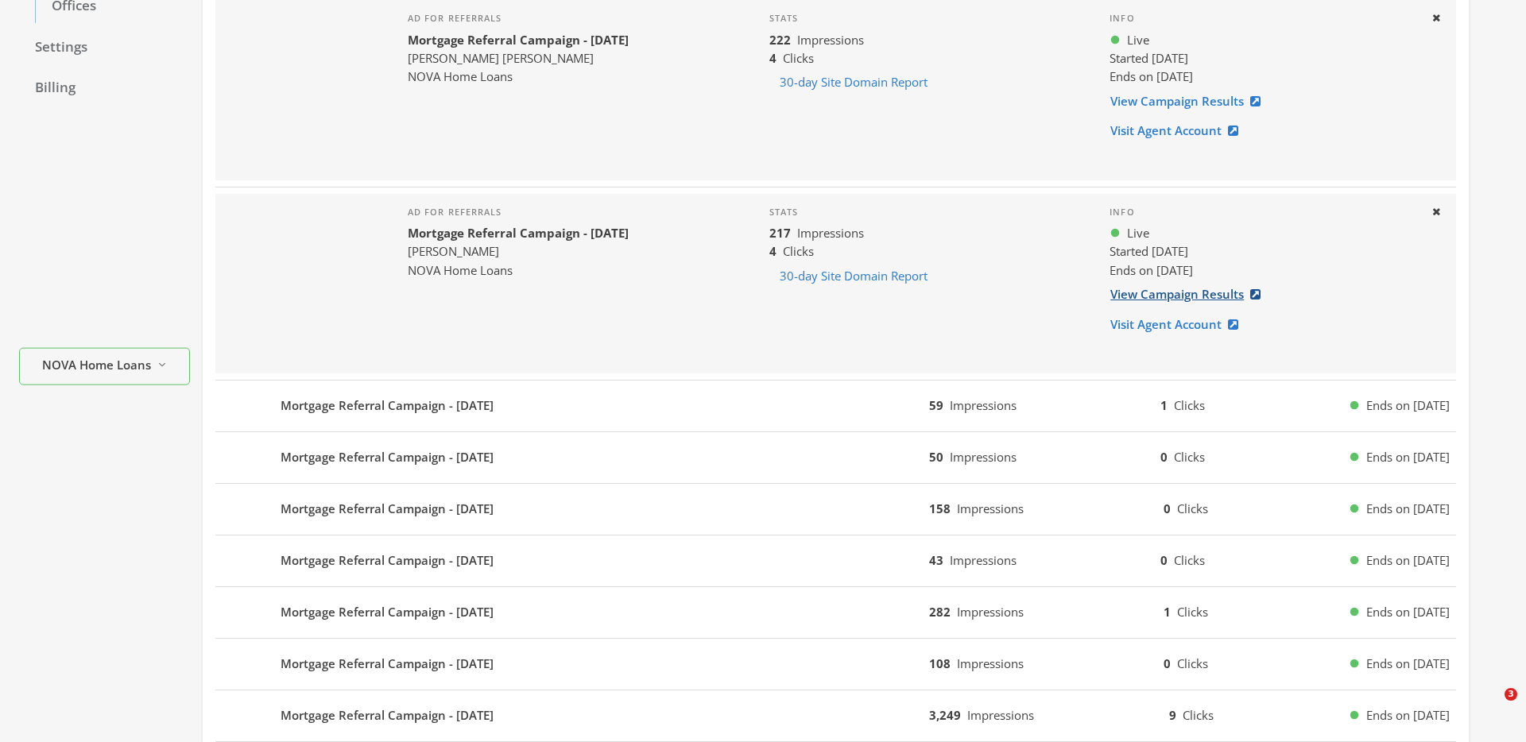
click at [1137, 296] on link "View Campaign Results" at bounding box center [1189, 294] width 161 height 29
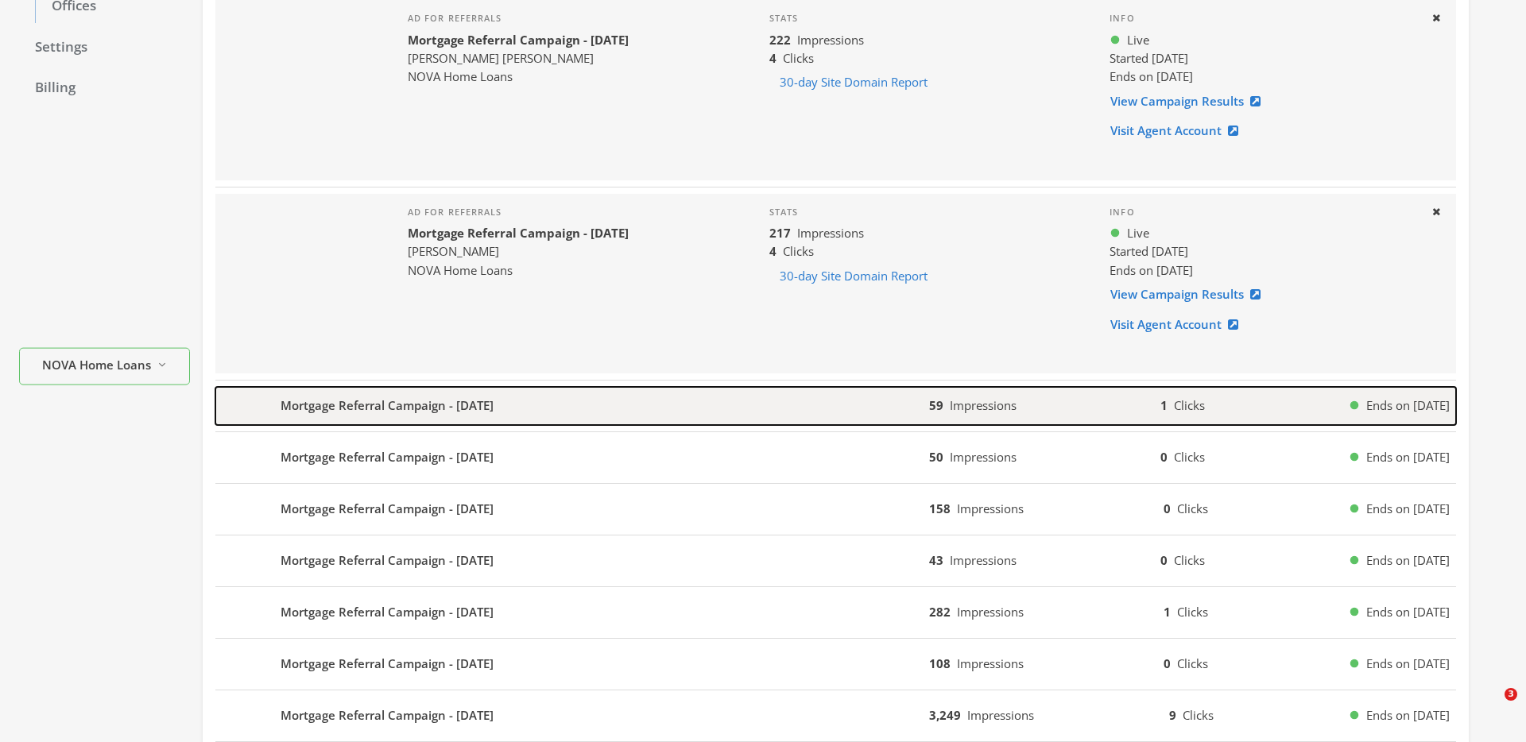
click at [967, 402] on span "Impressions" at bounding box center [983, 405] width 67 height 16
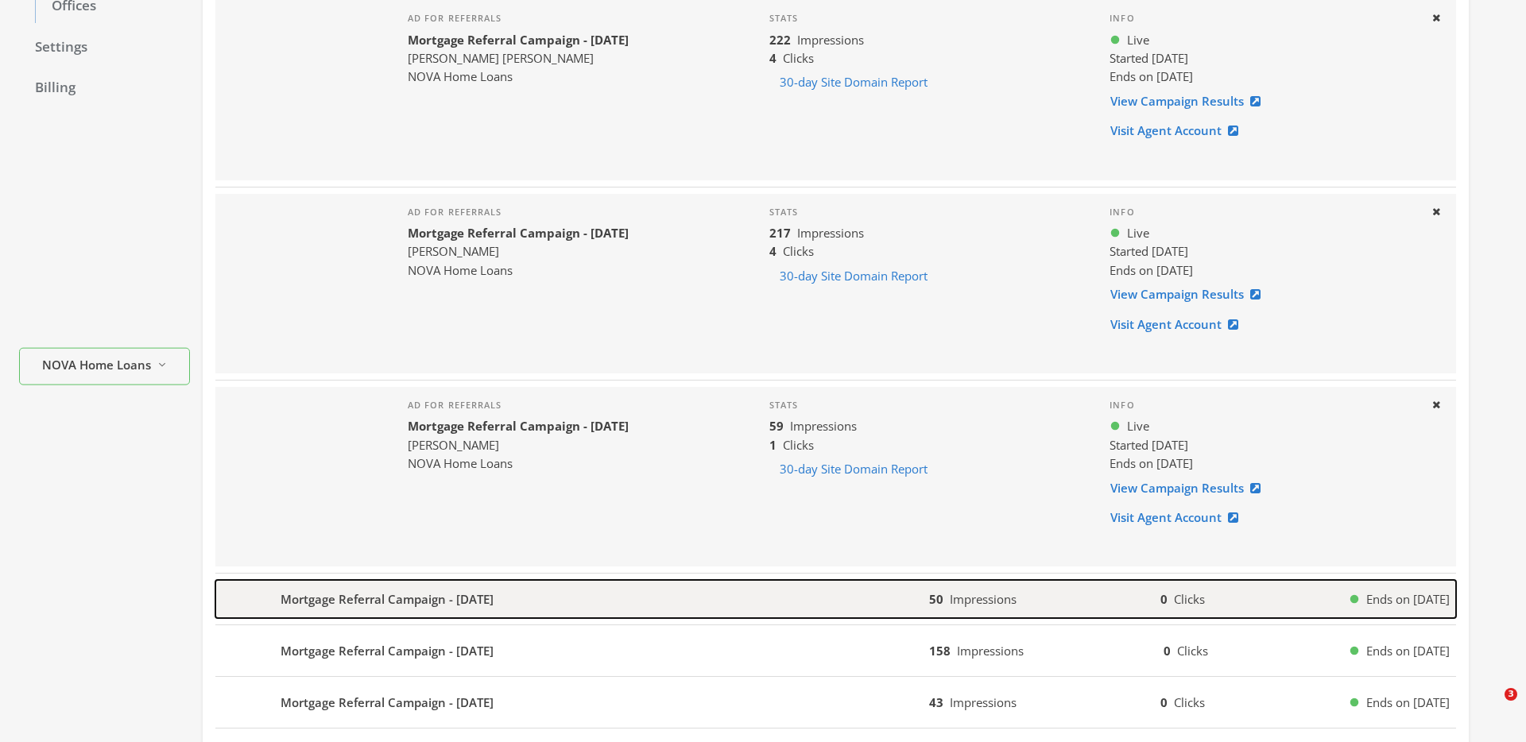
click at [1052, 590] on div "50 Impressions 0 Clicks Ends on [DATE]" at bounding box center [1192, 599] width 527 height 18
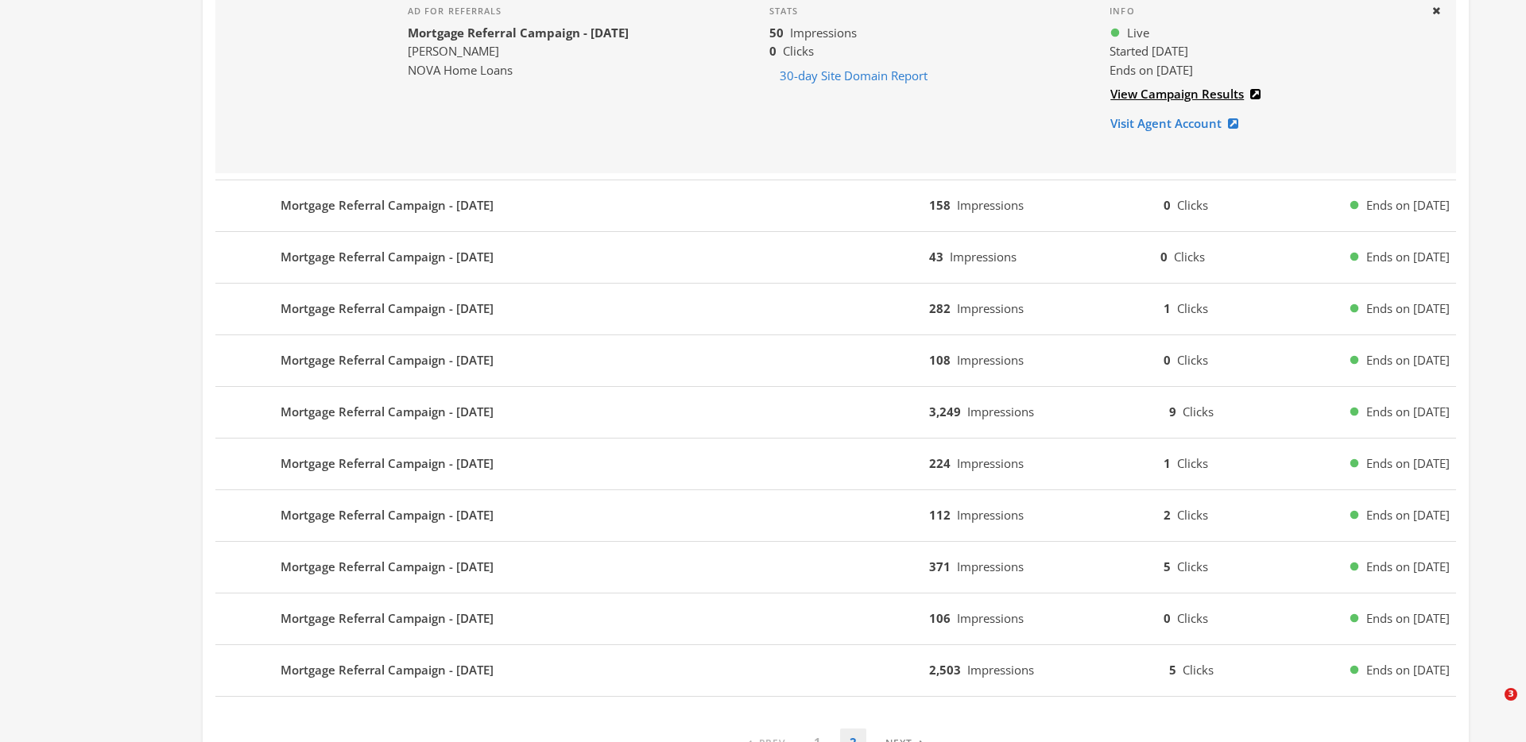
scroll to position [1019, 0]
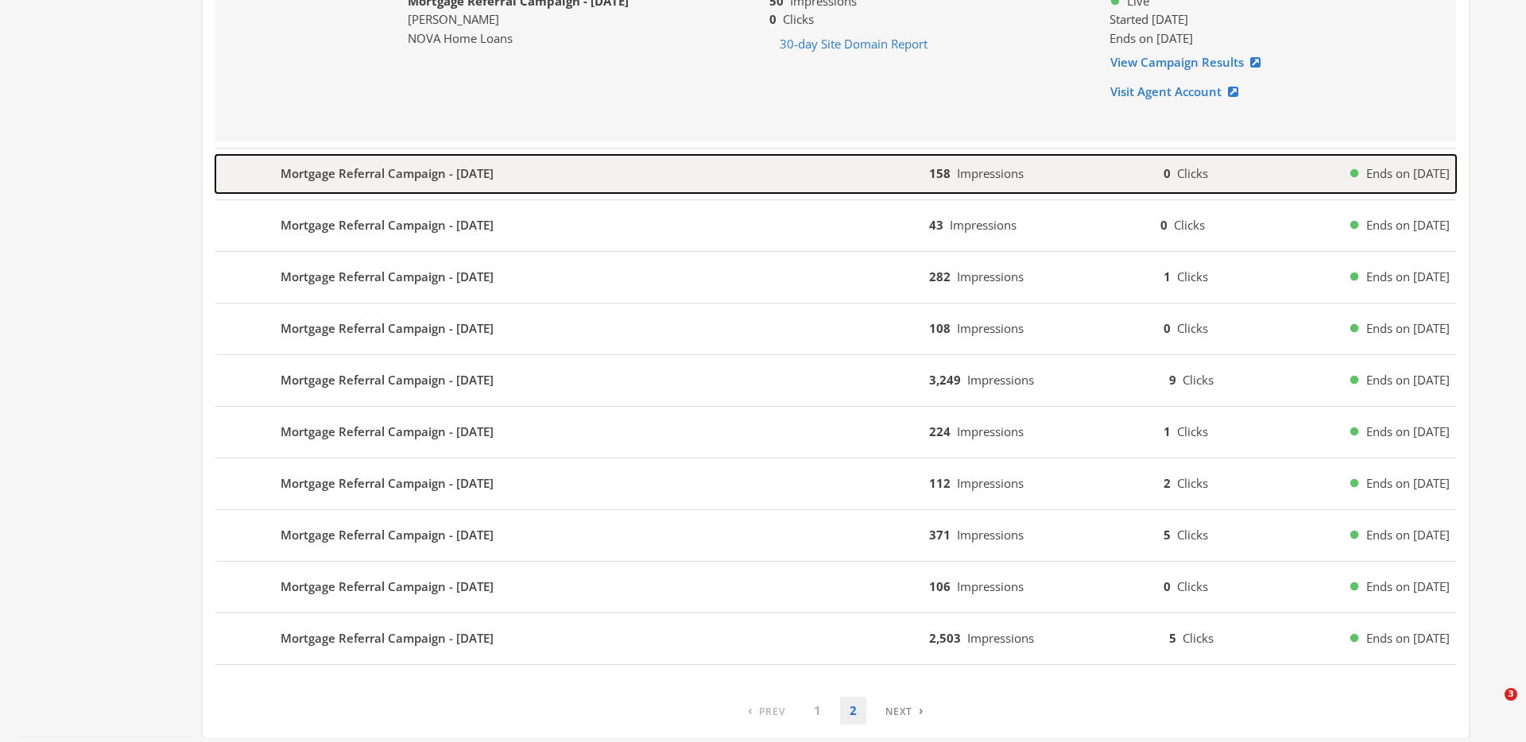
click at [1001, 172] on span "Impressions" at bounding box center [990, 173] width 67 height 16
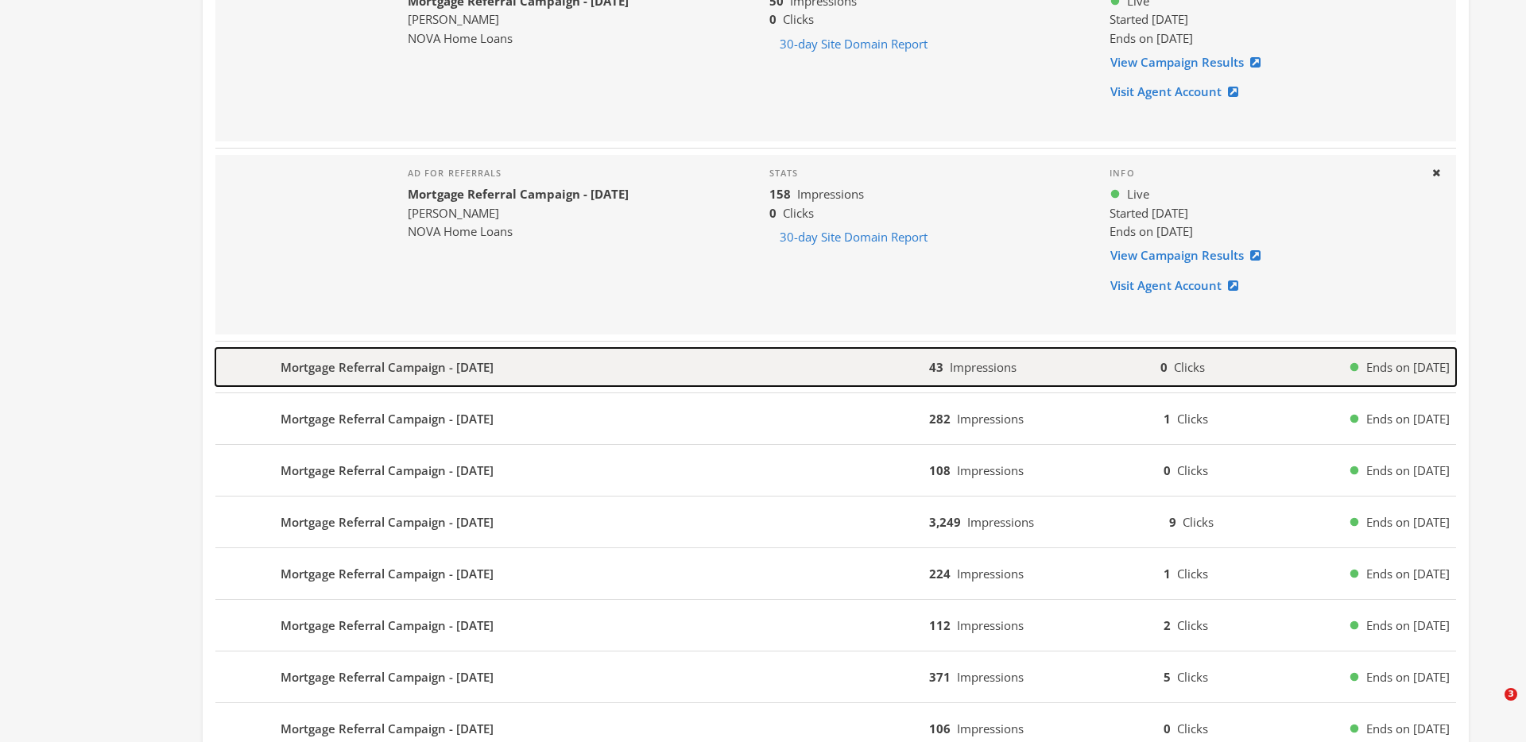
click at [1078, 373] on div "43 Impressions 0 Clicks Ends on [DATE]" at bounding box center [1192, 367] width 527 height 18
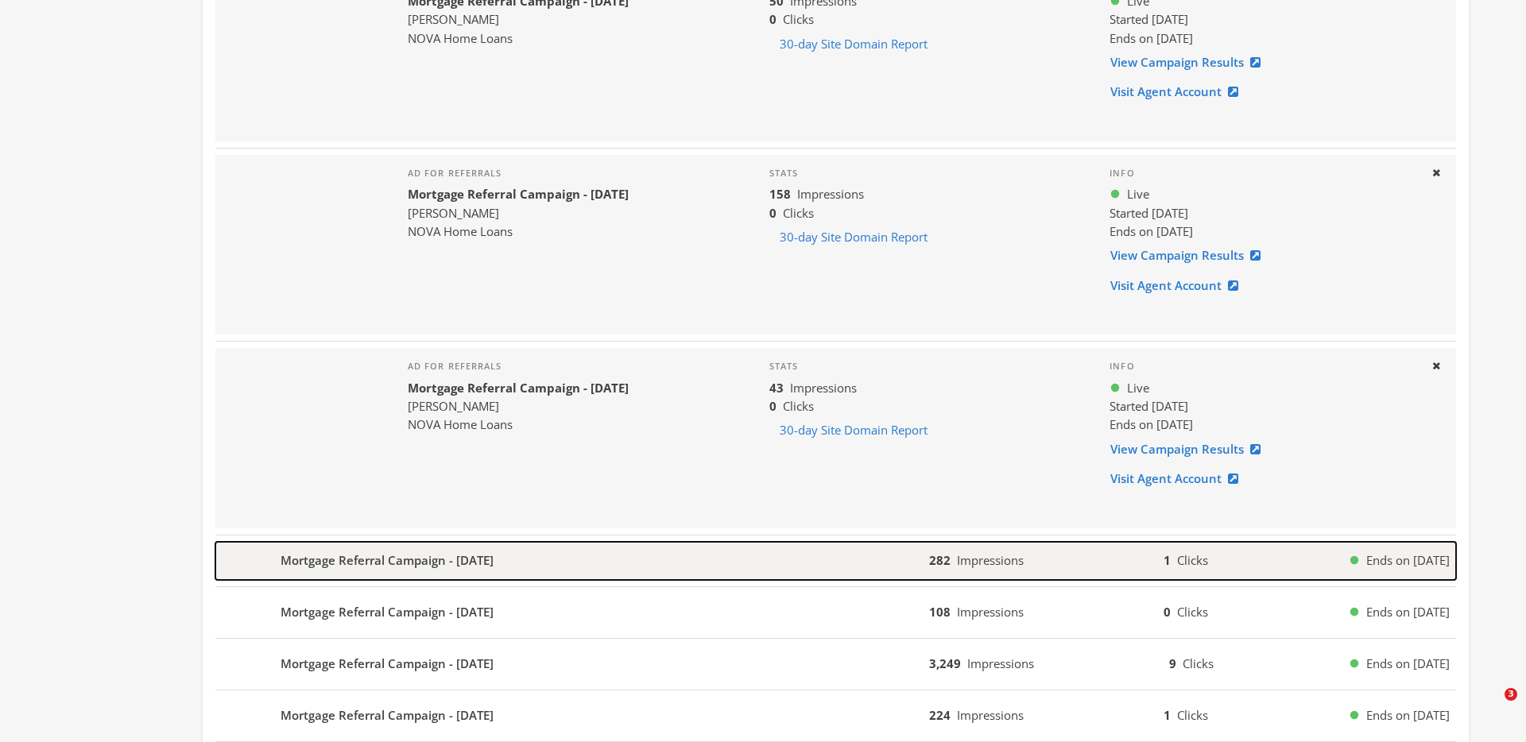
click at [1036, 552] on div "282 Impressions 1 Clicks Ends on [DATE]" at bounding box center [1192, 561] width 527 height 18
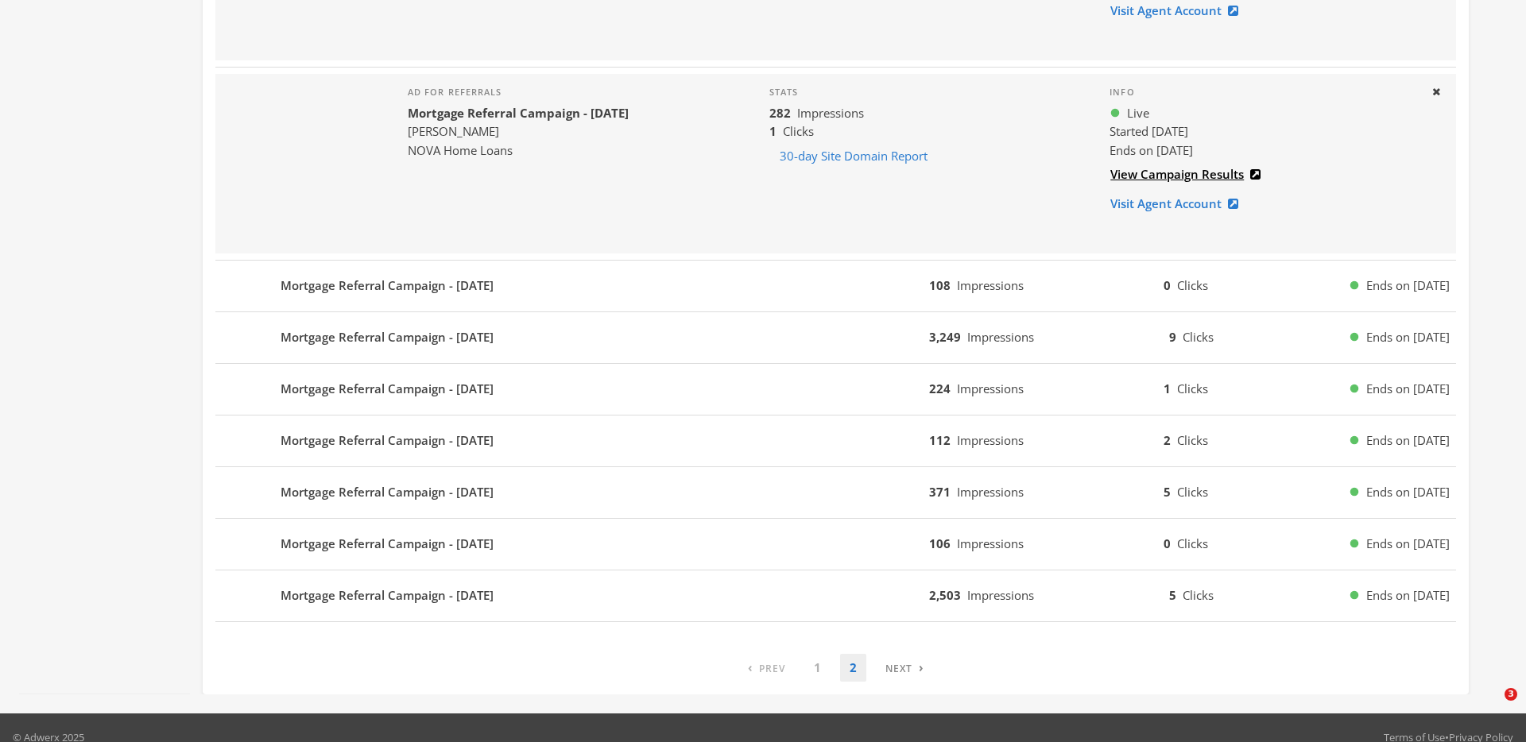
scroll to position [1506, 0]
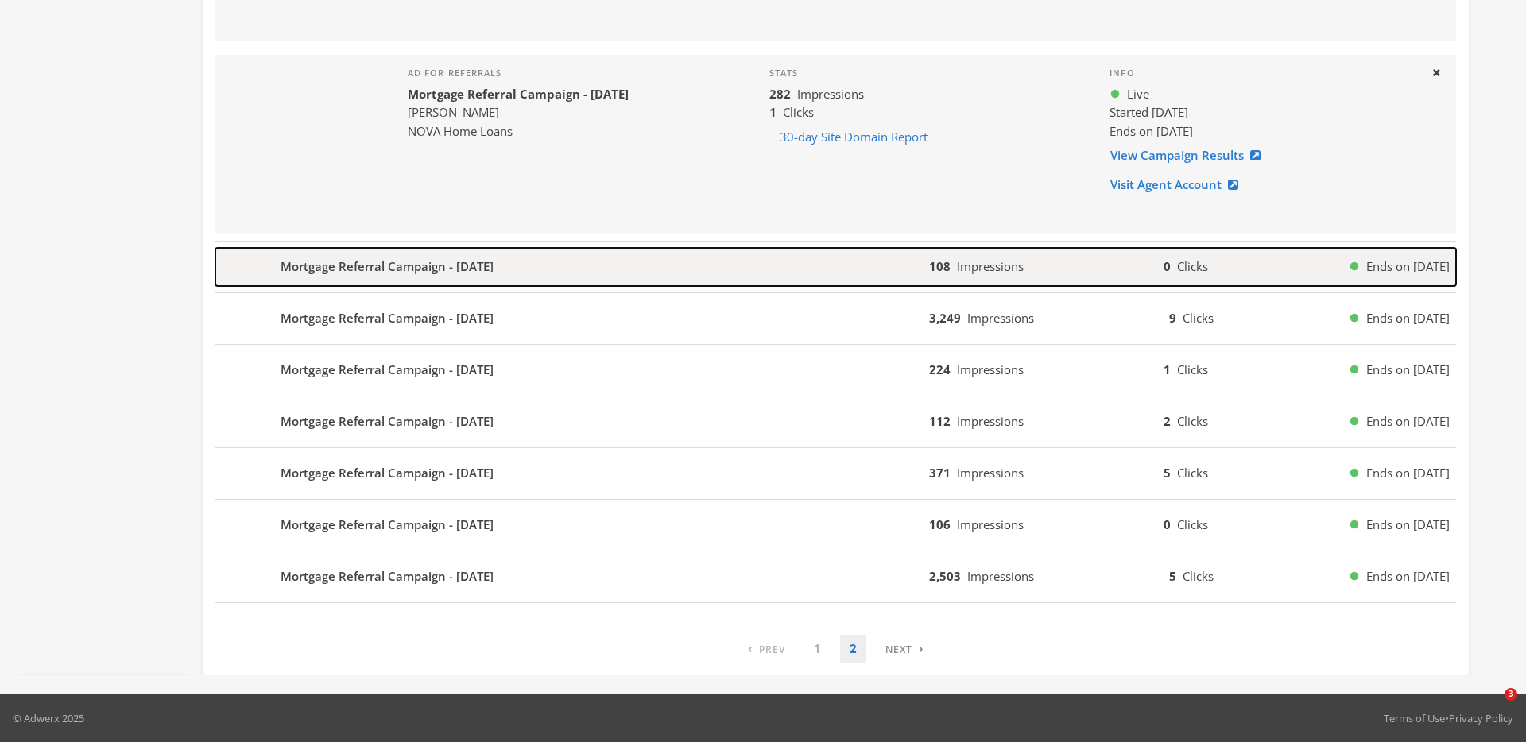
click at [1078, 257] on button "Mortgage Referral Campaign - [DATE] 108 Impressions 0 Clicks Ends on [DATE]" at bounding box center [835, 267] width 1241 height 38
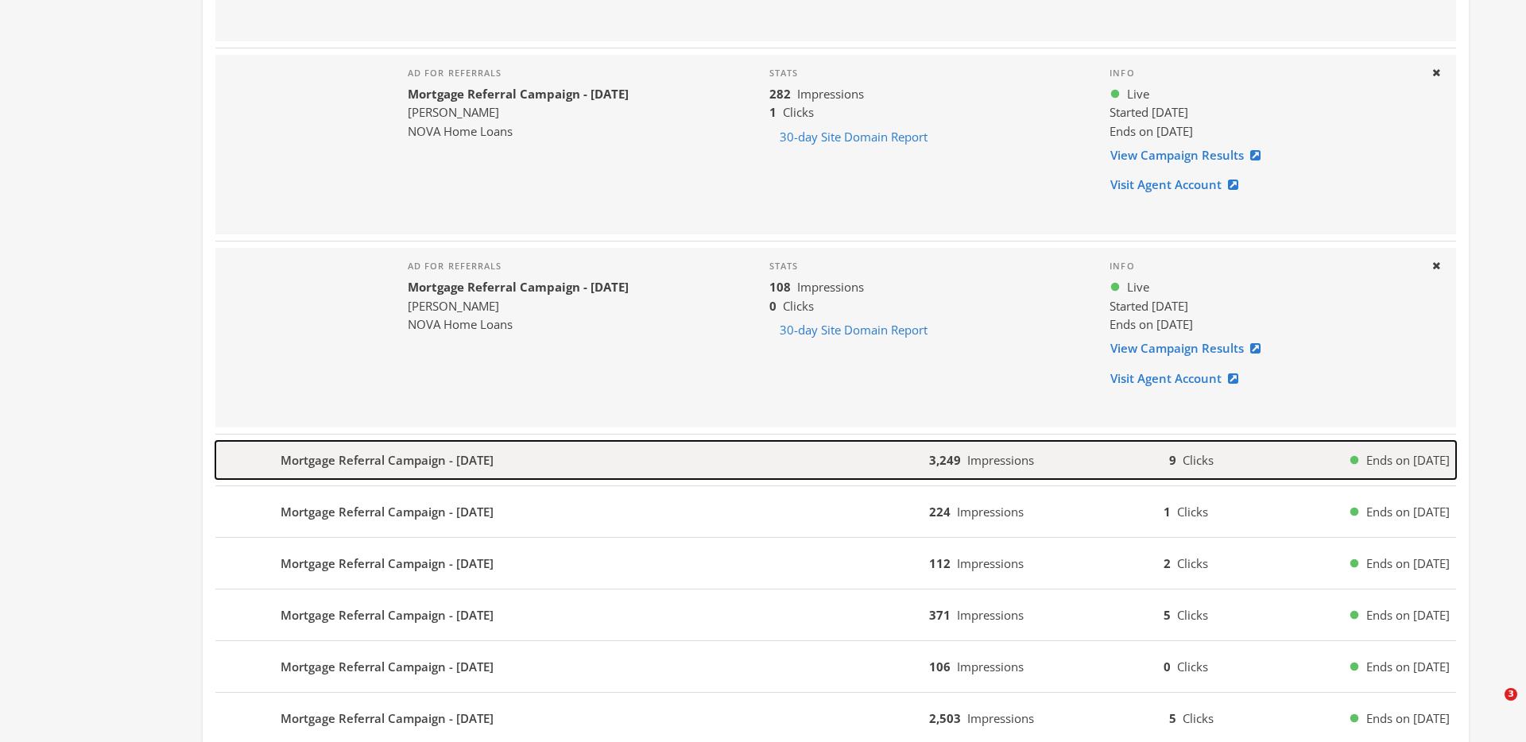
click at [1129, 454] on div "3,249 Impressions 9 Clicks Ends on [DATE]" at bounding box center [1192, 460] width 527 height 18
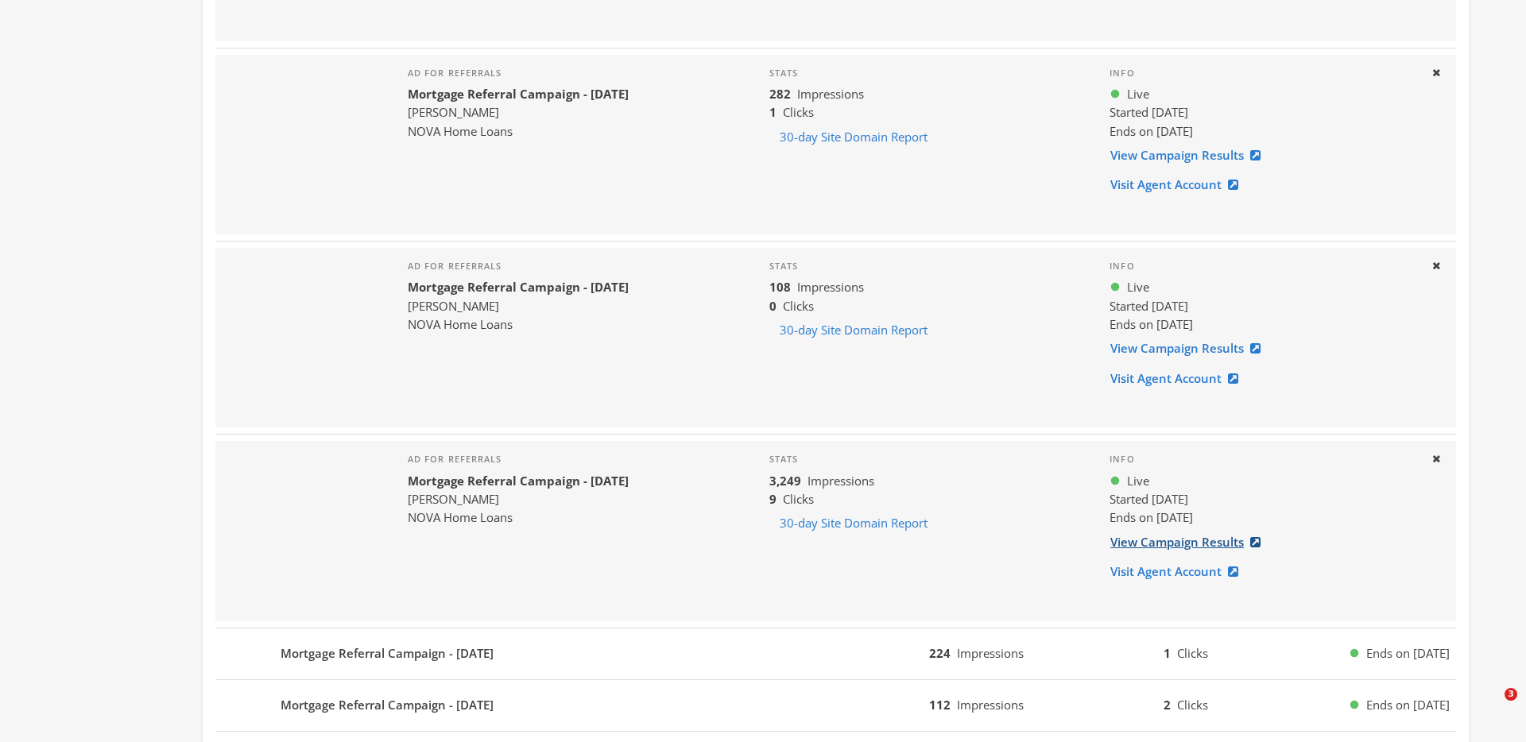
scroll to position [1790, 0]
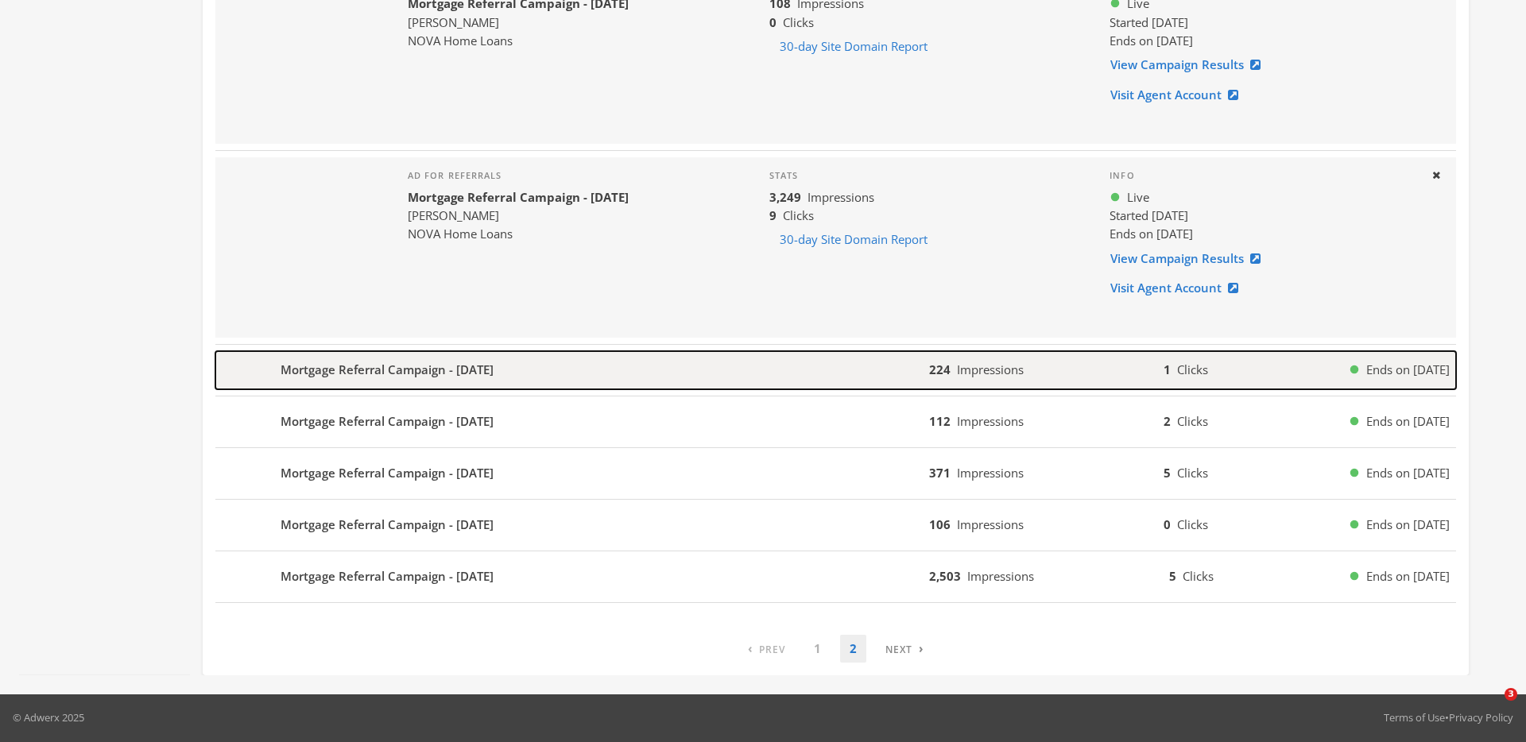
click at [1136, 371] on div "224 Impressions 1 Clicks Ends on [DATE]" at bounding box center [1192, 370] width 527 height 18
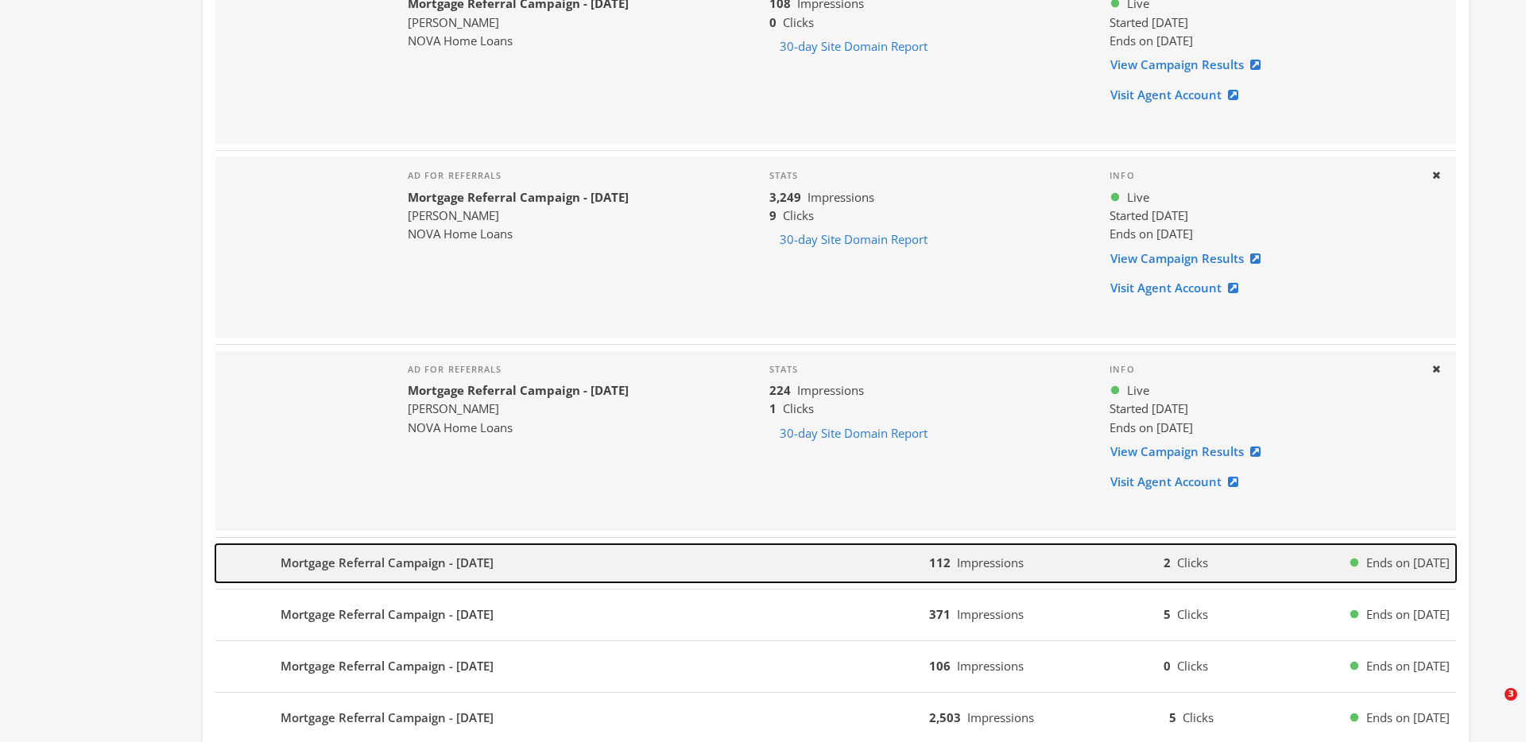
click at [1111, 563] on div "112 Impressions 2 Clicks Ends on [DATE]" at bounding box center [1192, 563] width 527 height 18
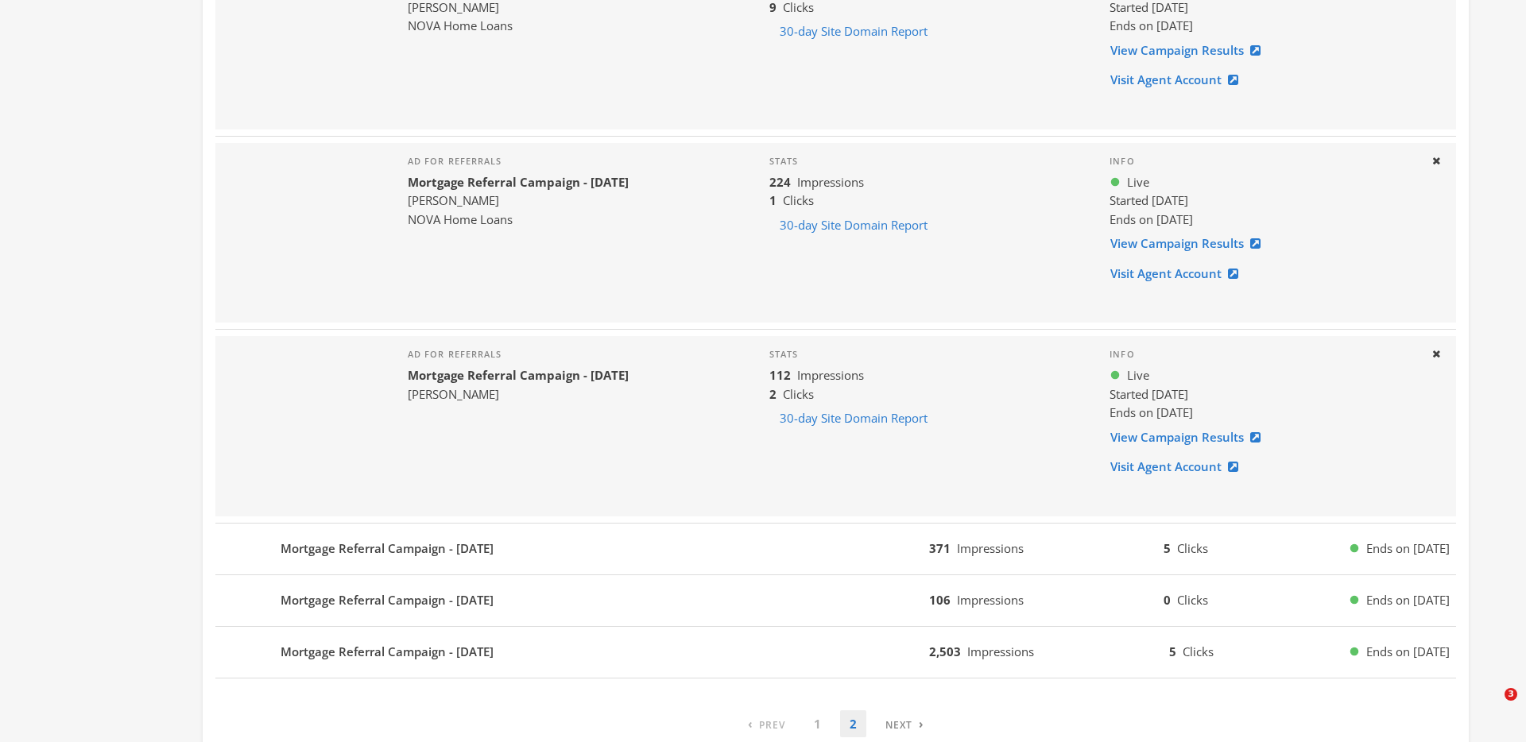
scroll to position [2000, 0]
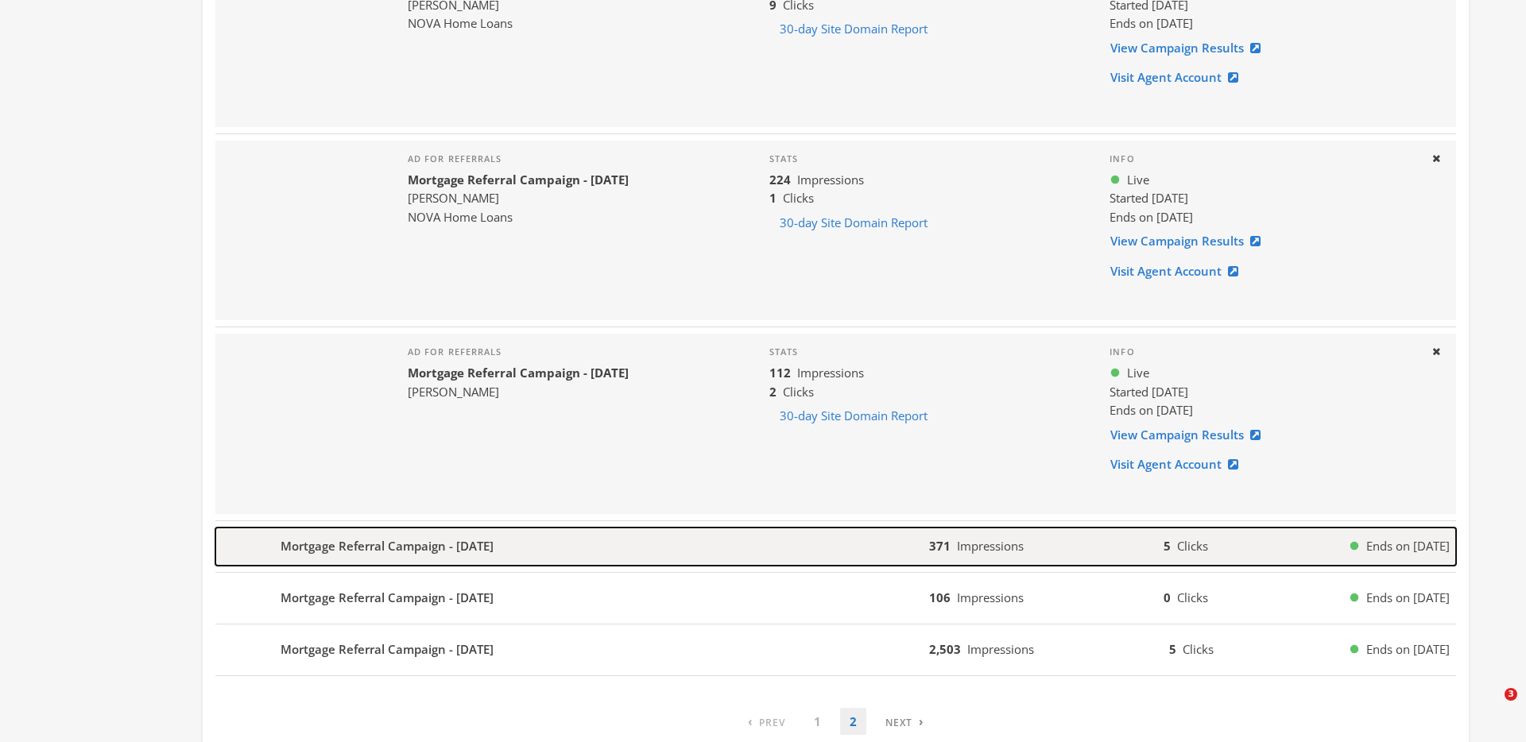
click at [1086, 540] on div "371 Impressions 5 Clicks Ends on [DATE]" at bounding box center [1192, 546] width 527 height 18
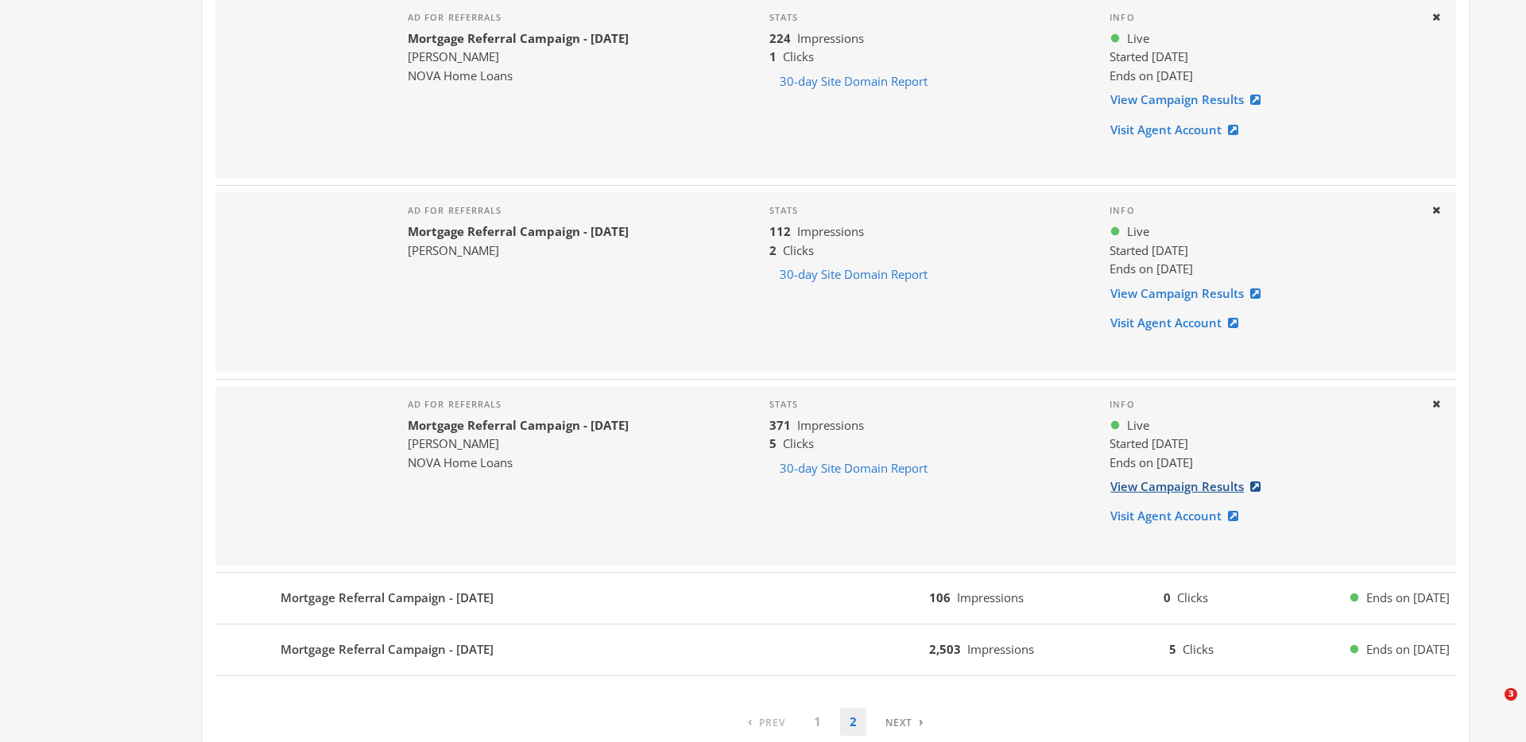
scroll to position [2215, 0]
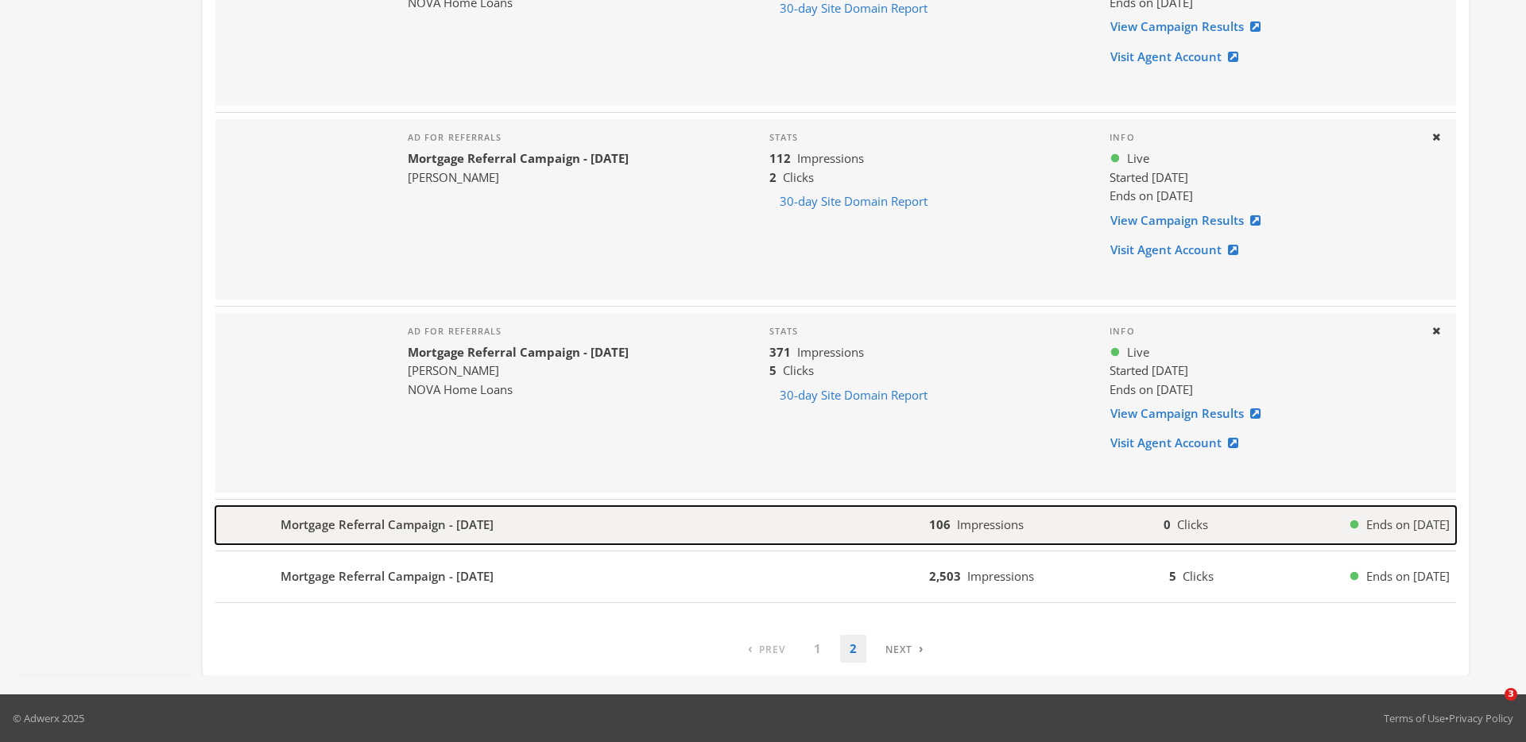
click at [1127, 506] on button "Mortgage Referral Campaign - [DATE] 106 Impressions 0 Clicks Ends on [DATE]" at bounding box center [835, 525] width 1241 height 38
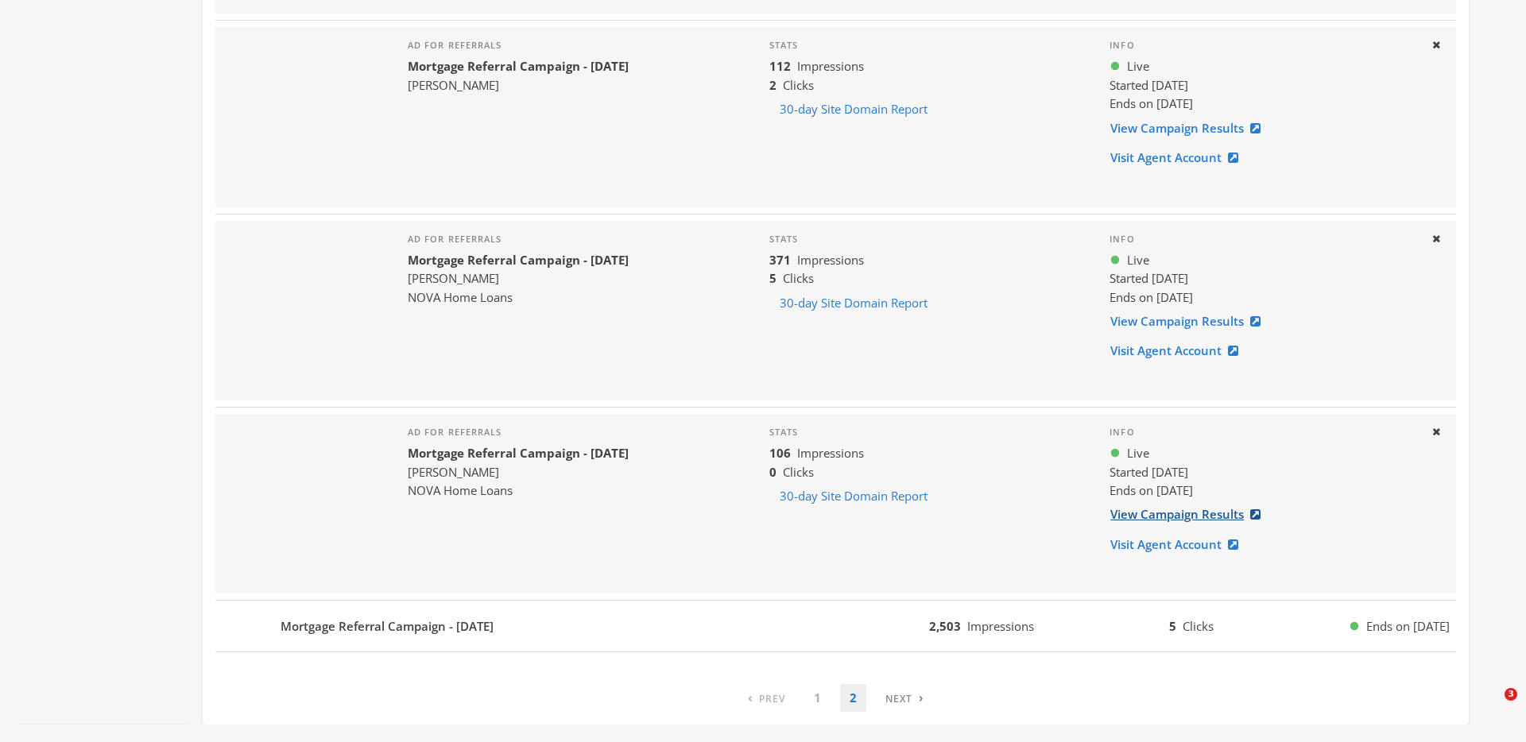
scroll to position [2309, 0]
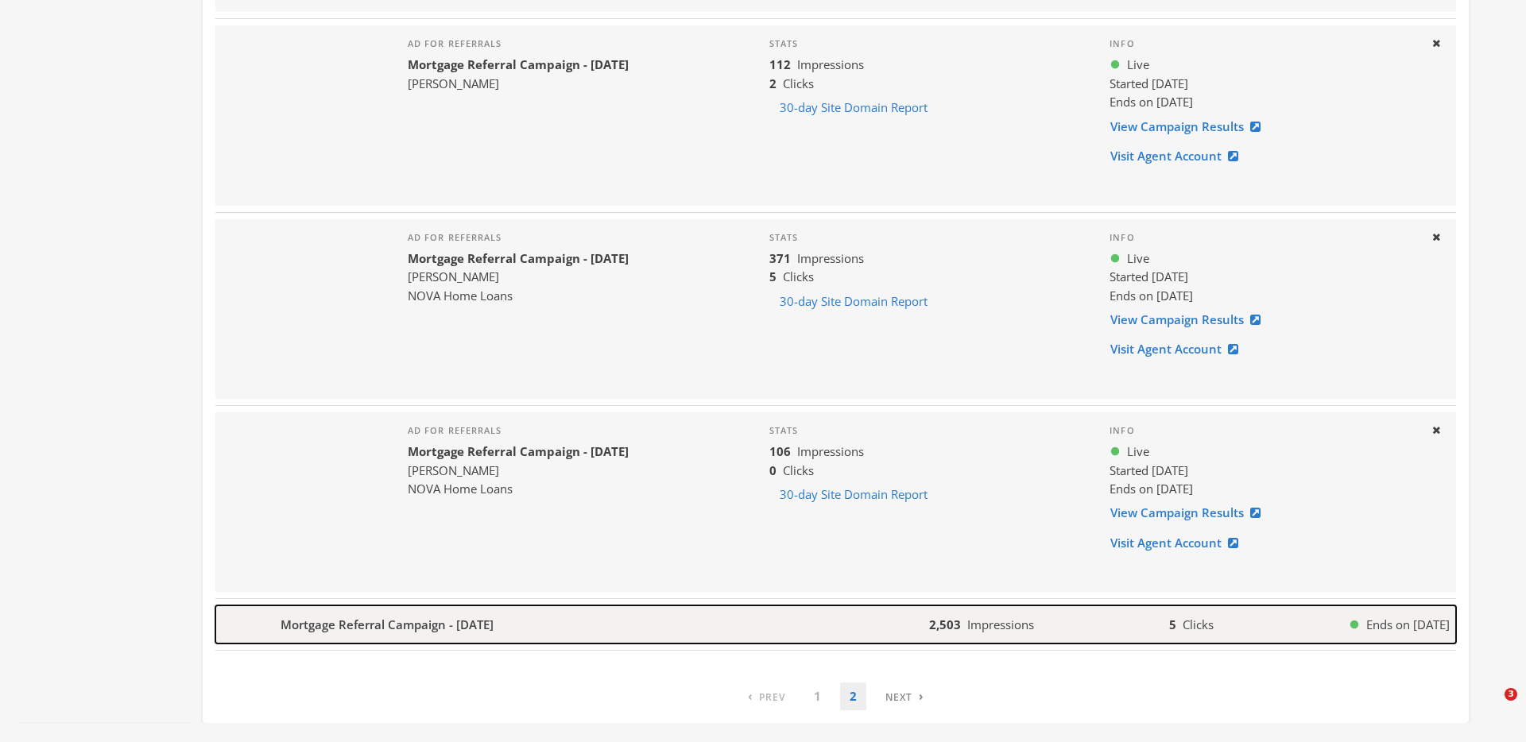
click at [1062, 623] on div "2,503 Impressions 5 Clicks Ends on [DATE]" at bounding box center [1192, 625] width 527 height 18
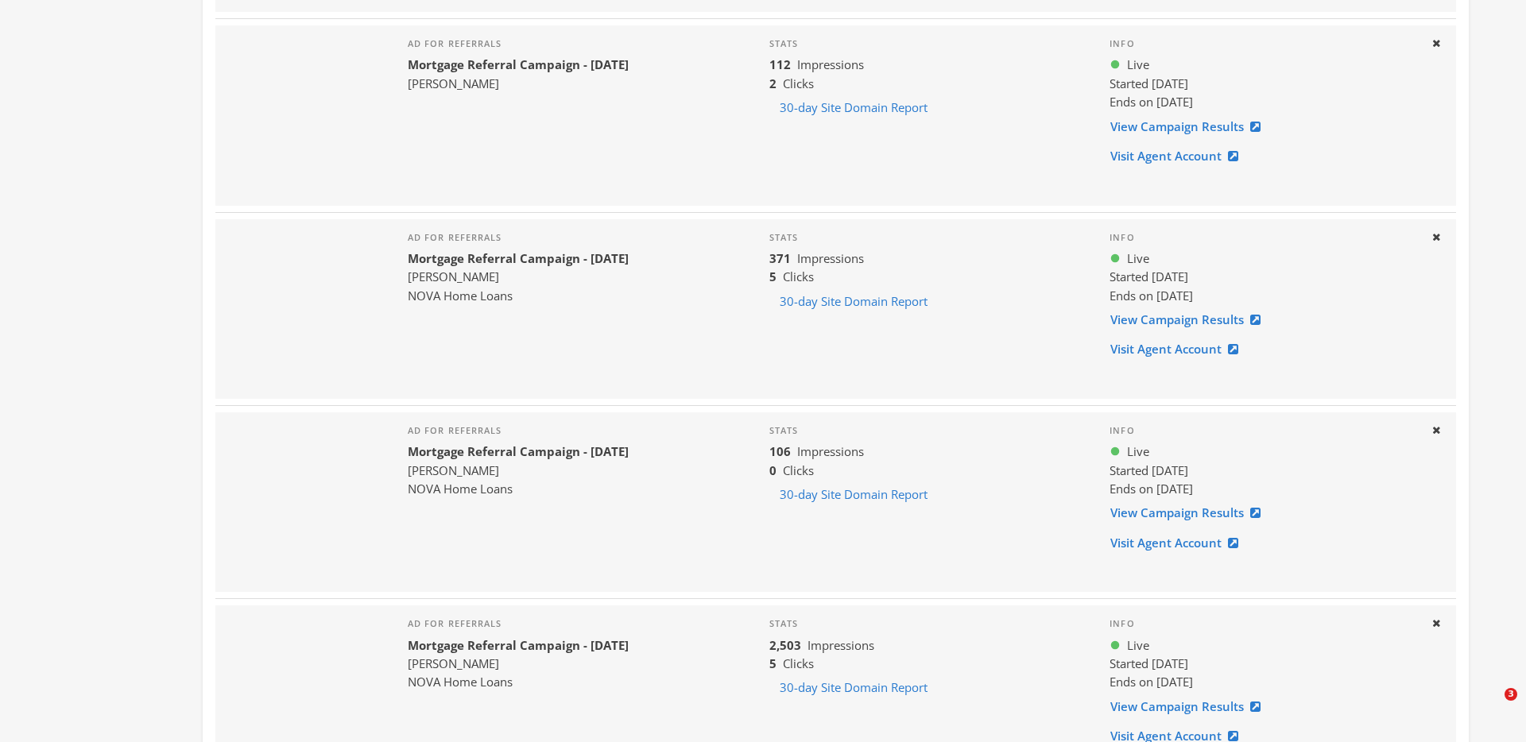
scroll to position [2498, 0]
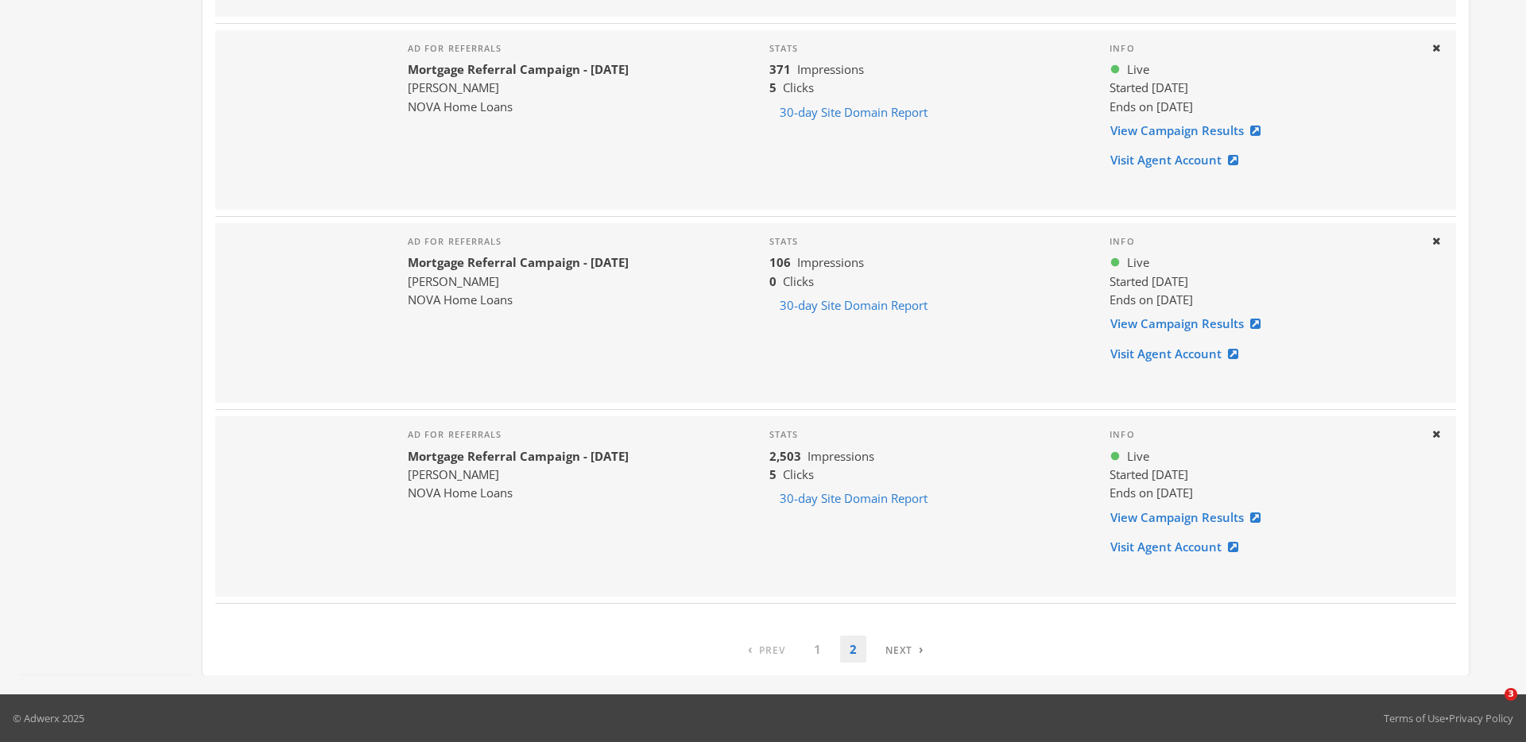
drag, startPoint x: 1138, startPoint y: 522, endPoint x: 842, endPoint y: 12, distance: 589.7
